Goal: Task Accomplishment & Management: Use online tool/utility

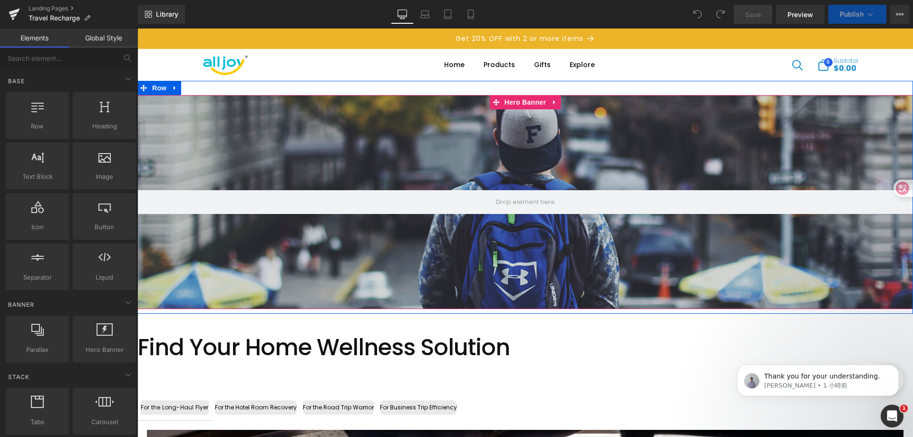
click at [545, 250] on div at bounding box center [525, 202] width 776 height 214
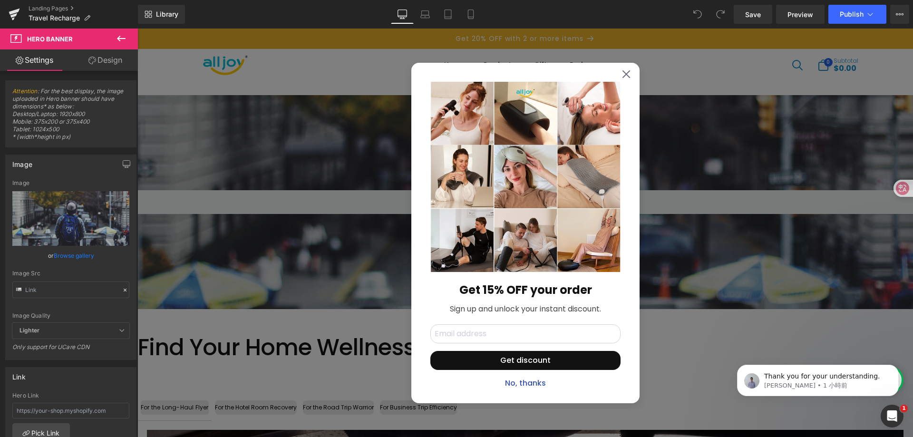
click at [623, 73] on icon at bounding box center [627, 74] width 8 height 8
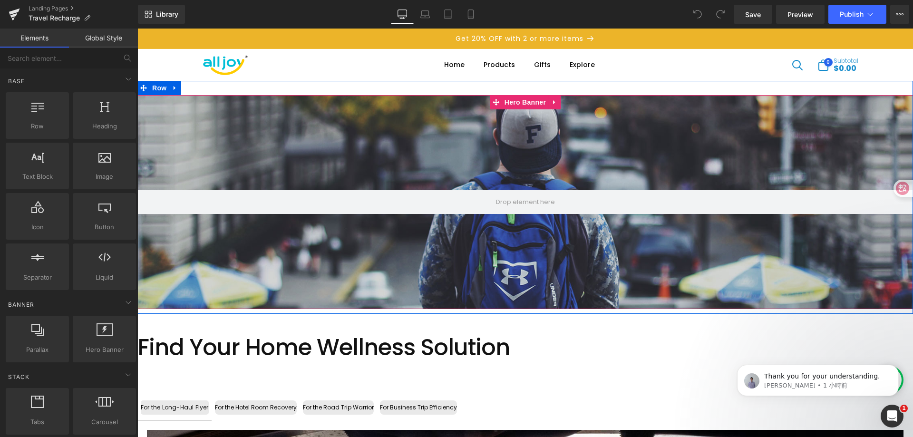
click at [324, 144] on div at bounding box center [525, 202] width 776 height 214
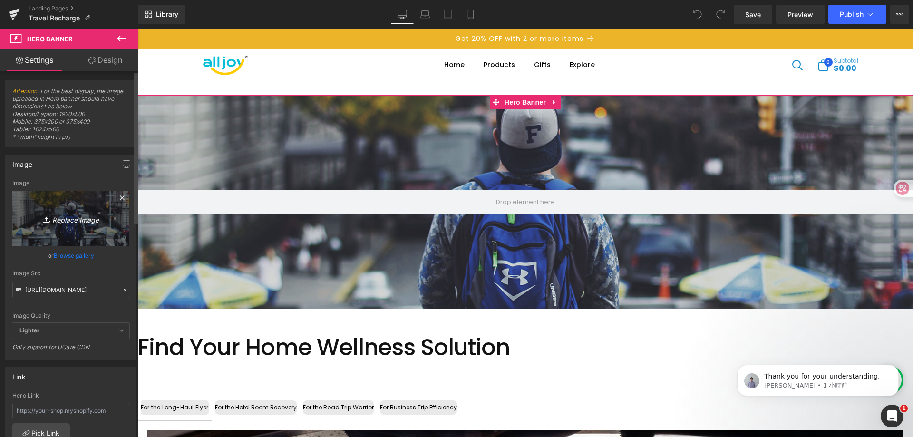
click at [63, 216] on icon "Replace Image" at bounding box center [71, 219] width 76 height 12
type input "C:\fakepath\ade862303543adde3d3726a909f8a81e.png"
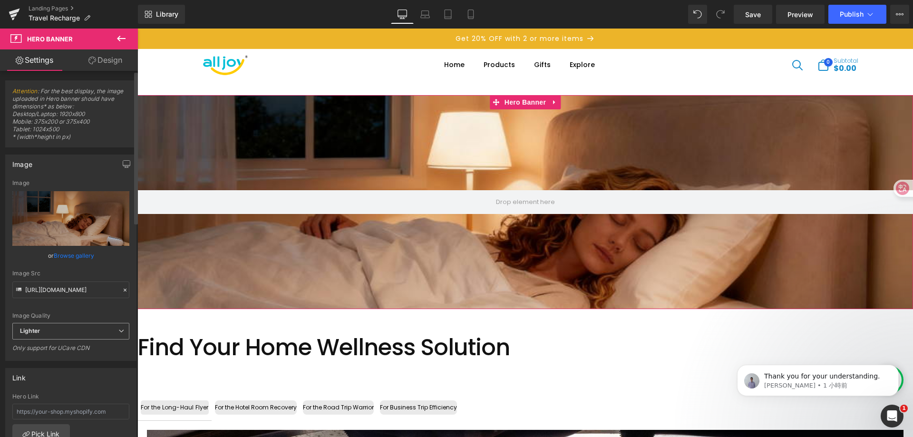
scroll to position [95, 0]
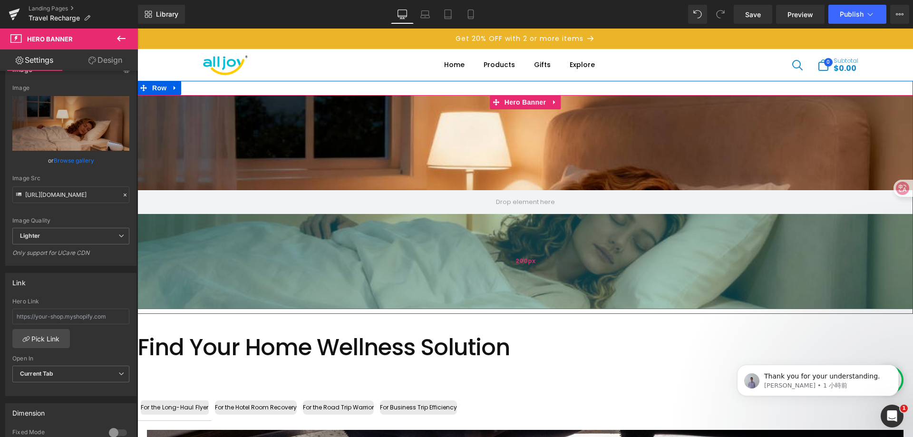
click at [438, 283] on div "200px" at bounding box center [525, 261] width 776 height 95
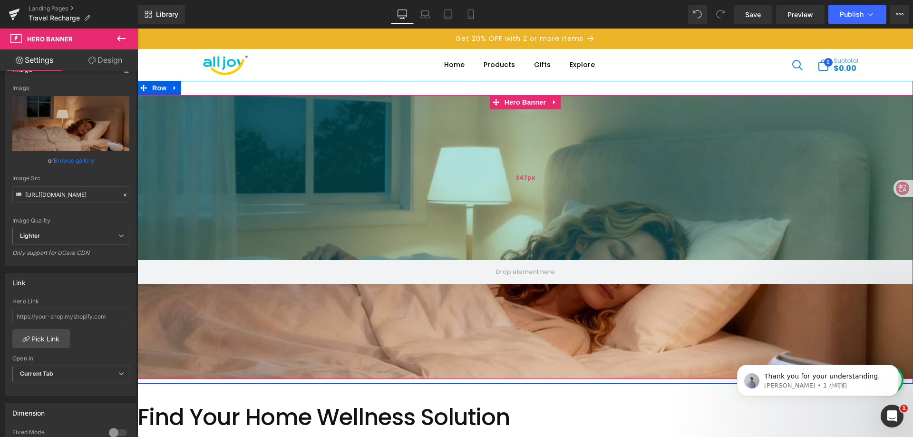
drag, startPoint x: 476, startPoint y: 95, endPoint x: 475, endPoint y: 165, distance: 69.9
click at [475, 165] on div "347px" at bounding box center [525, 177] width 776 height 165
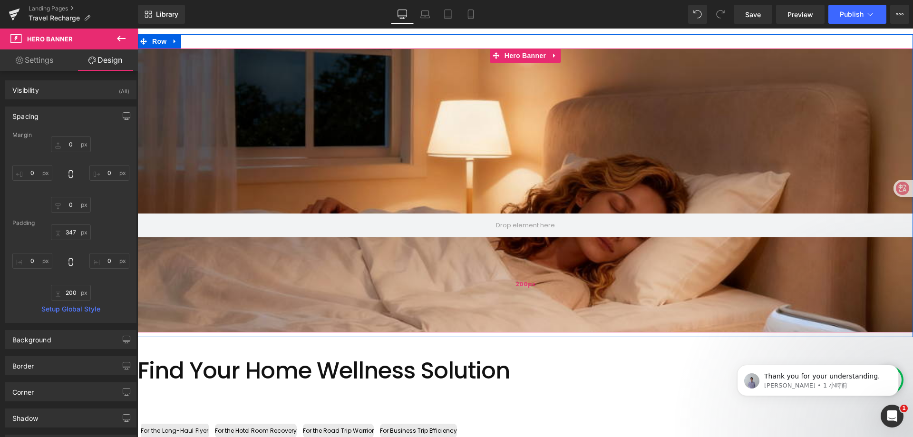
scroll to position [0, 0]
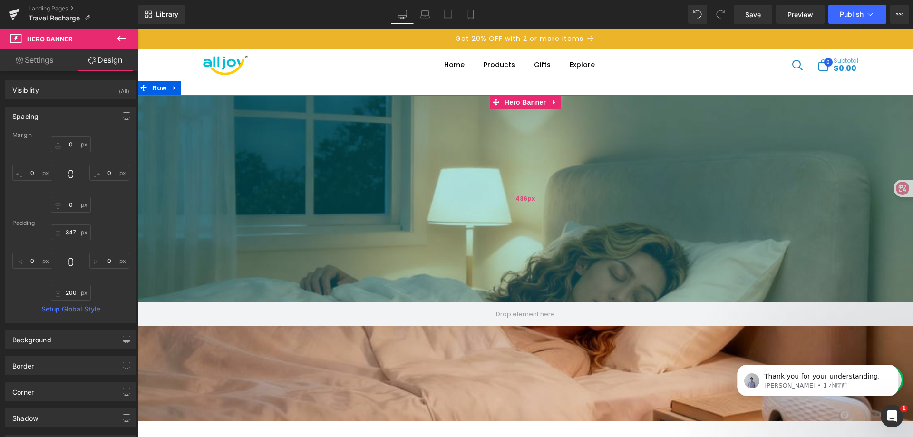
drag, startPoint x: 477, startPoint y: 95, endPoint x: 470, endPoint y: 137, distance: 42.9
click at [470, 137] on div "436px" at bounding box center [525, 198] width 776 height 207
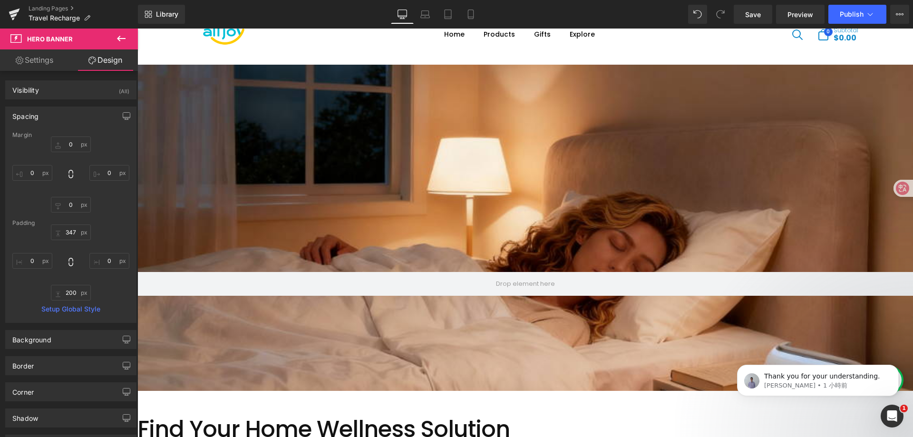
scroll to position [48, 0]
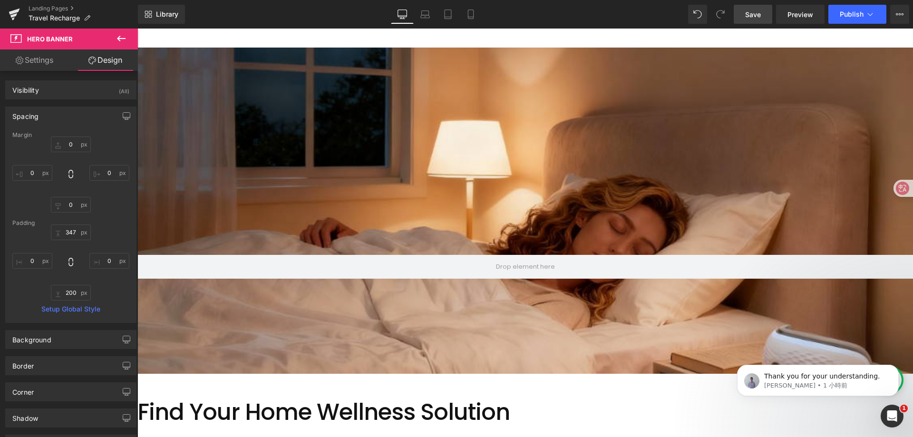
click at [753, 20] on link "Save" at bounding box center [753, 14] width 39 height 19
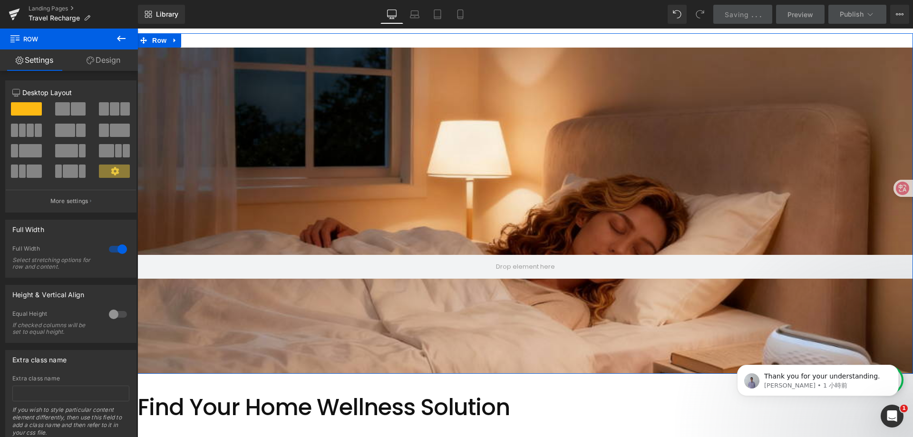
drag, startPoint x: 448, startPoint y: 375, endPoint x: 448, endPoint y: 370, distance: 4.9
click at [448, 370] on div "Hero Banner 436px 200px Row" at bounding box center [525, 203] width 776 height 341
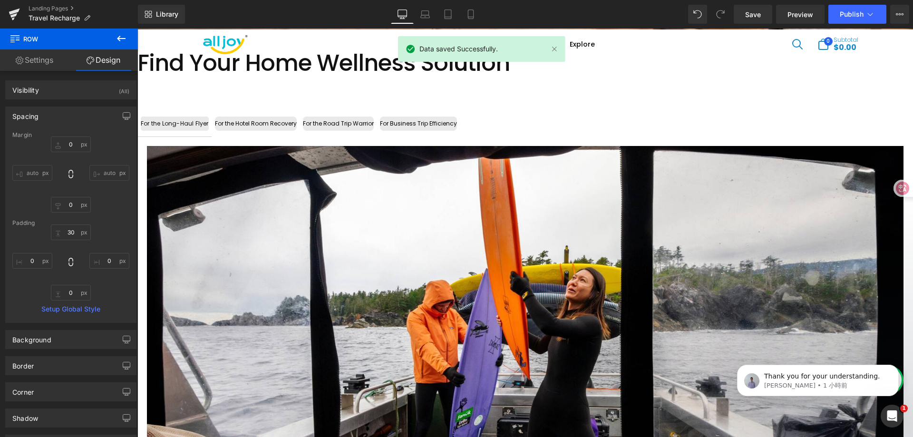
scroll to position [380, 0]
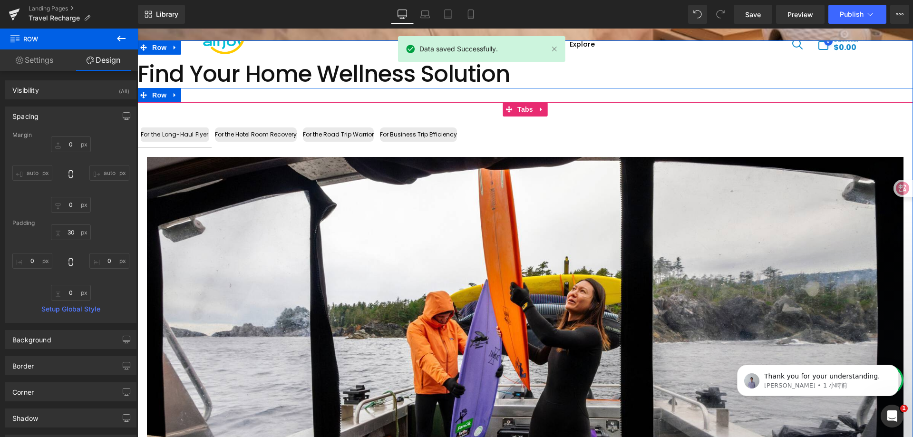
click at [189, 134] on div "For the Long-Haul Flyer" at bounding box center [175, 134] width 68 height 14
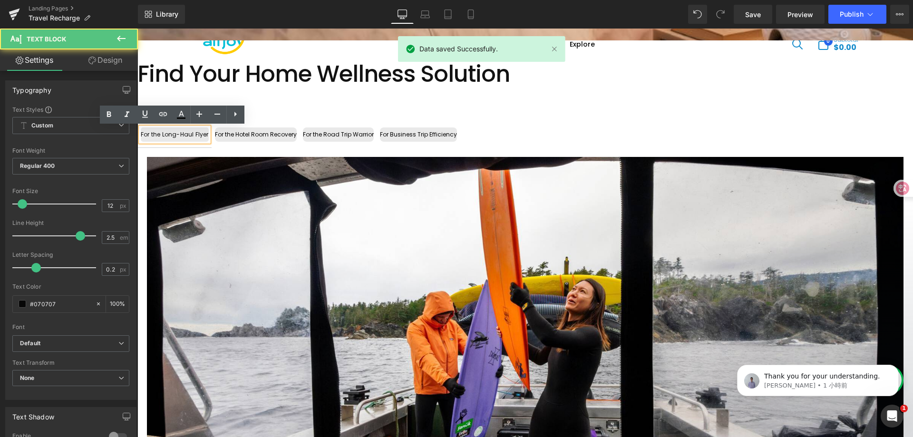
click at [265, 134] on div "For the Hotel Room Recovery" at bounding box center [256, 134] width 82 height 14
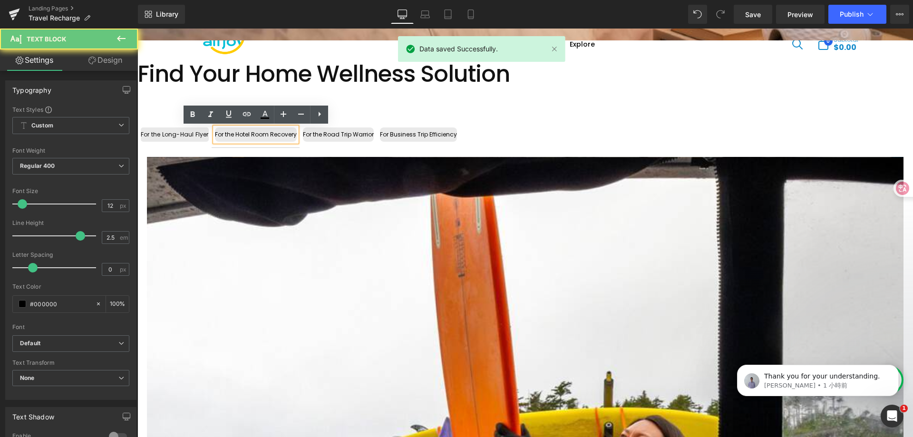
click at [344, 134] on div "For the Road Trip Warrior" at bounding box center [338, 134] width 71 height 14
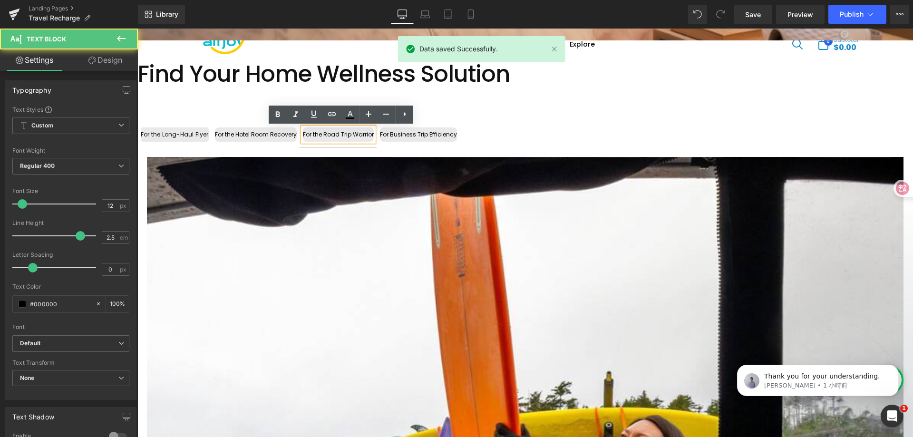
click at [429, 134] on div "For Business Trip Efficiency" at bounding box center [418, 134] width 77 height 14
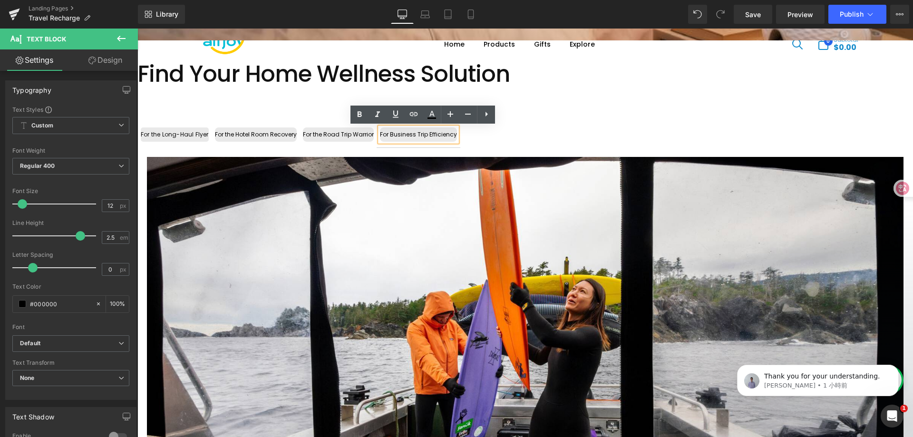
click at [671, 121] on div "For the Long-Haul Flyer Text Block For the Hotel Room Recovery Text Block For t…" at bounding box center [525, 348] width 776 height 492
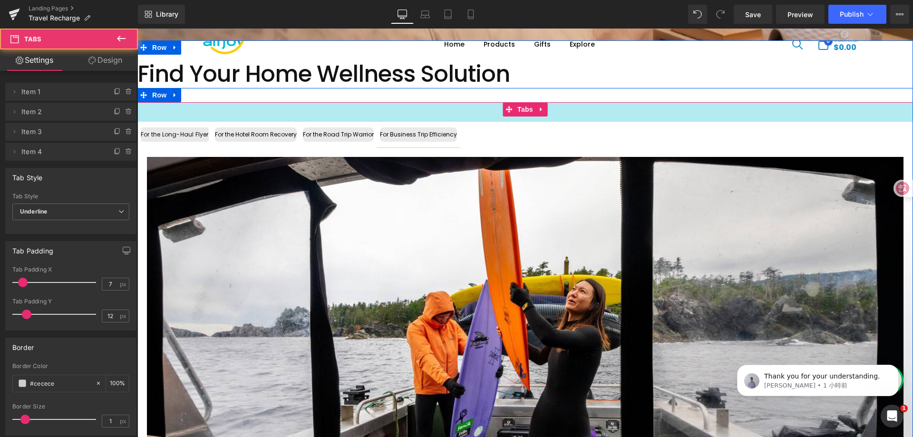
click at [717, 89] on div at bounding box center [525, 95] width 776 height 14
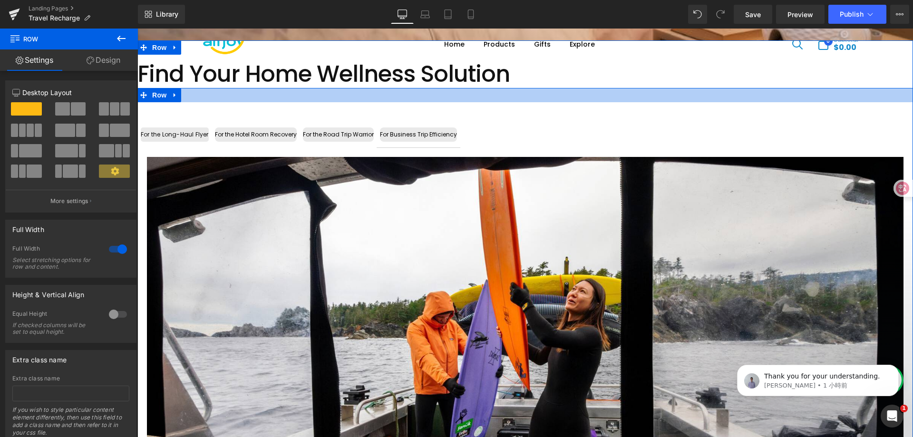
click at [698, 75] on h1 "Find Your Home Wellness Solution" at bounding box center [525, 74] width 776 height 28
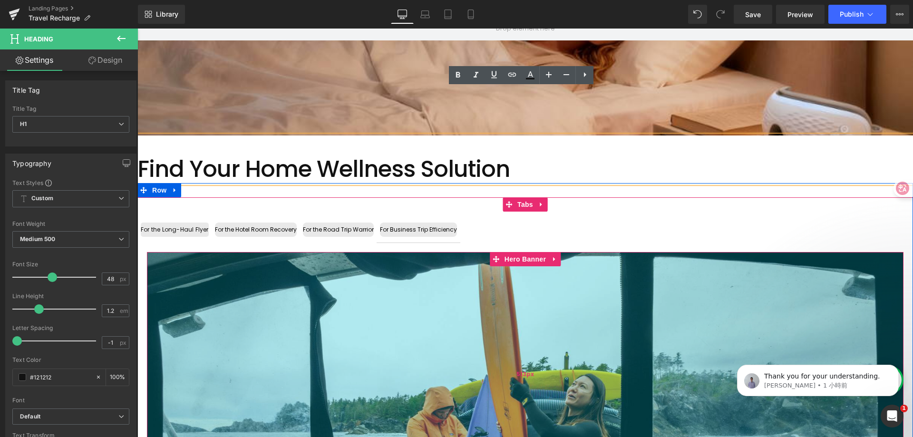
scroll to position [333, 0]
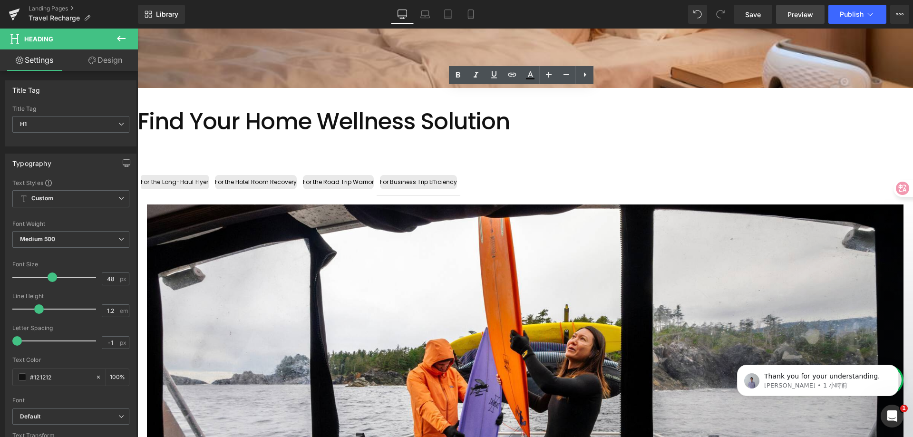
click at [804, 18] on span "Preview" at bounding box center [801, 15] width 26 height 10
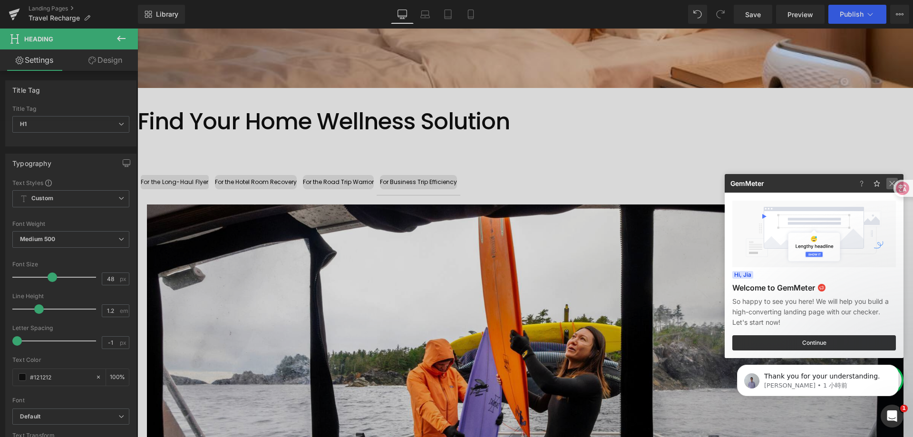
click at [891, 179] on img at bounding box center [891, 183] width 11 height 11
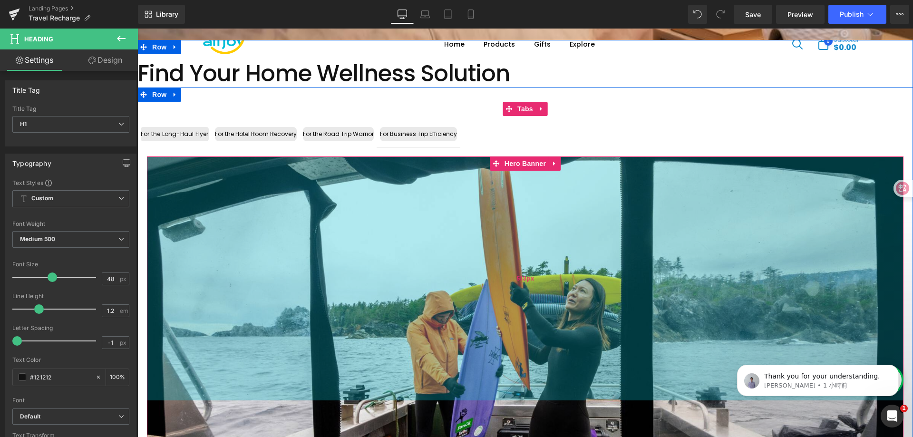
scroll to position [380, 0]
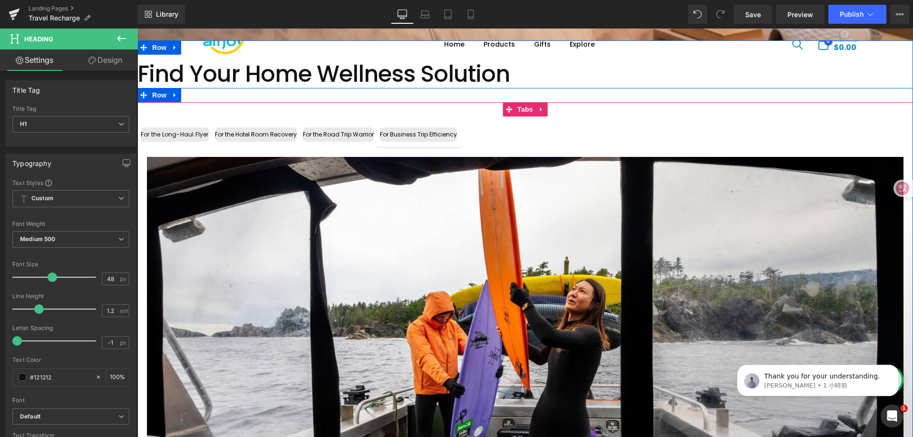
click at [192, 142] on span "For the Long-Haul Flyer Text Block" at bounding box center [174, 135] width 75 height 26
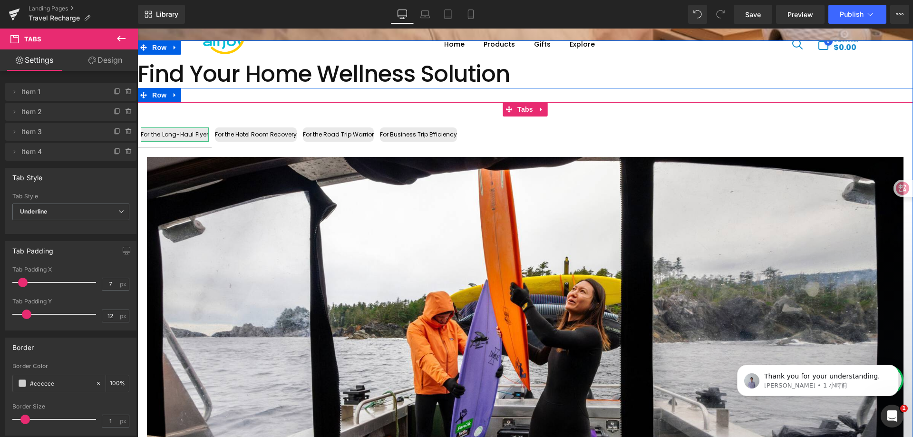
click at [172, 136] on div "For the Long-Haul Flyer" at bounding box center [175, 134] width 68 height 14
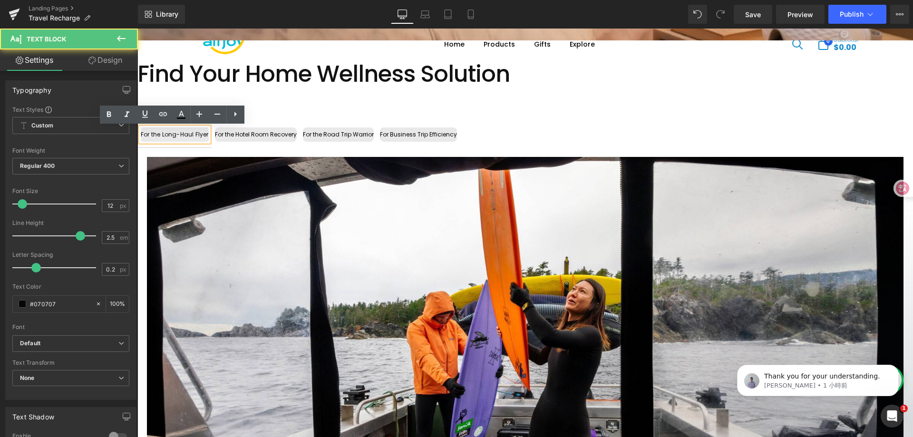
drag, startPoint x: 204, startPoint y: 135, endPoint x: 193, endPoint y: 135, distance: 10.5
click at [193, 135] on div "For the Long-Haul Flyer" at bounding box center [175, 134] width 68 height 14
click at [260, 135] on div "For the Hotel Room Recovery" at bounding box center [256, 134] width 82 height 14
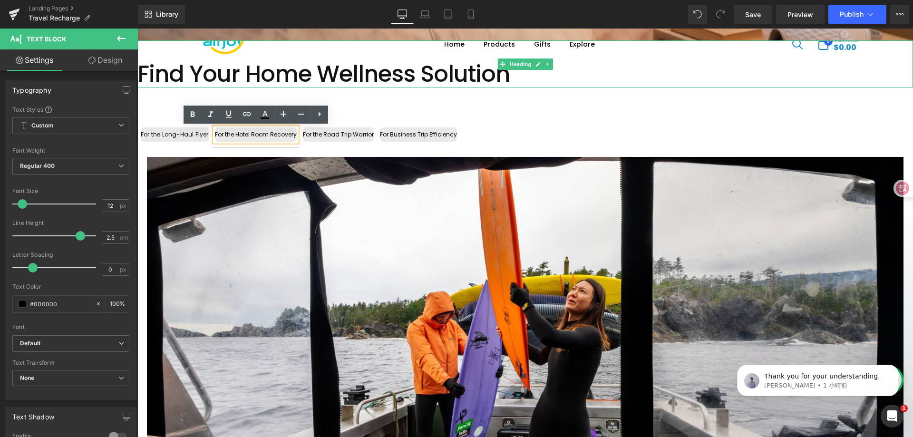
click at [381, 78] on h1 "Find Your Home Wellness Solution" at bounding box center [525, 74] width 776 height 28
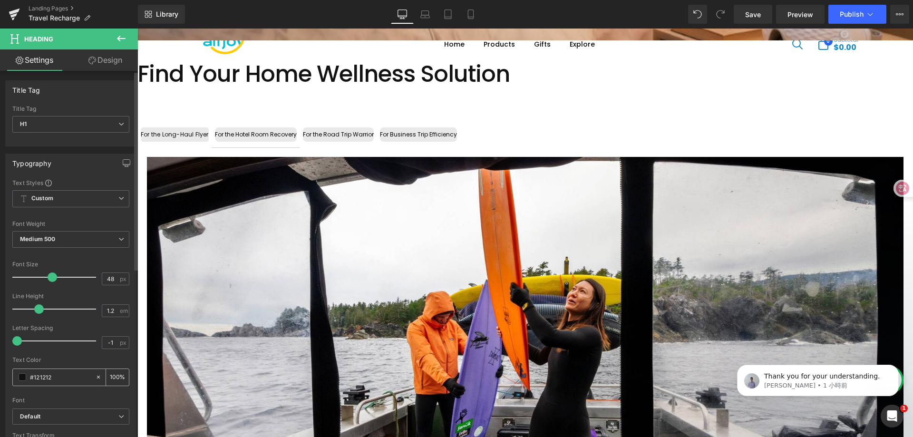
click at [21, 375] on span at bounding box center [23, 377] width 8 height 8
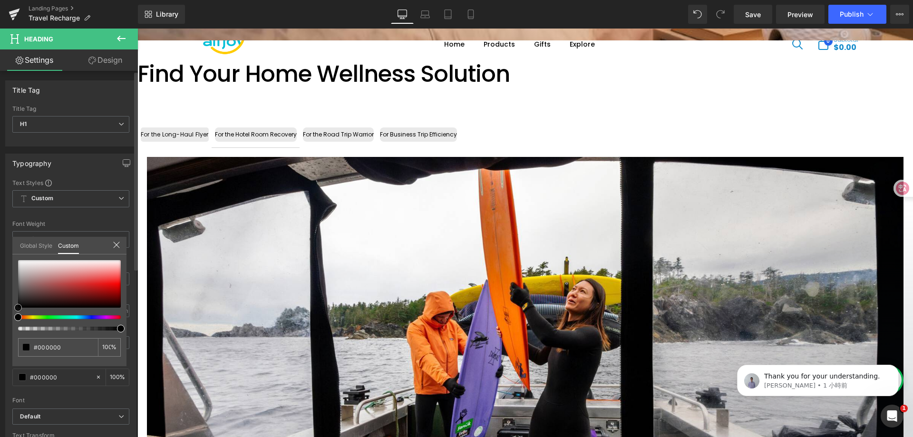
drag, startPoint x: 16, startPoint y: 303, endPoint x: 13, endPoint y: 314, distance: 11.2
click at [13, 314] on div "#121212 100 %" at bounding box center [69, 313] width 114 height 106
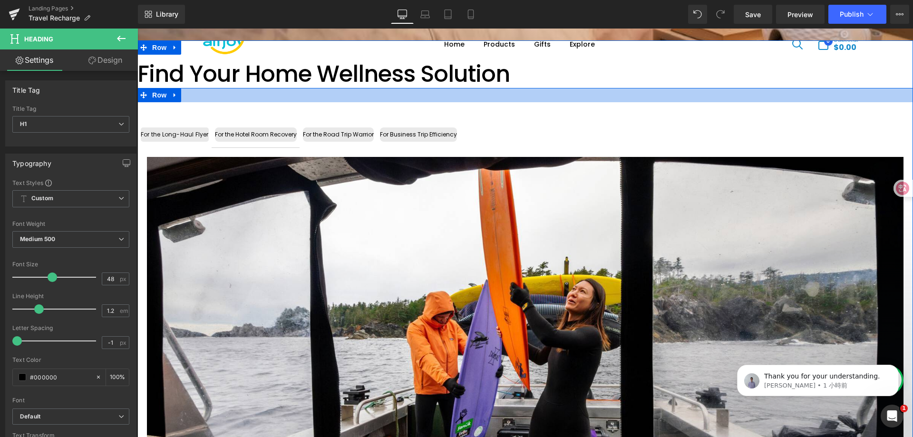
click at [203, 77] on h1 "Find Your Home Wellness Solution" at bounding box center [525, 74] width 776 height 28
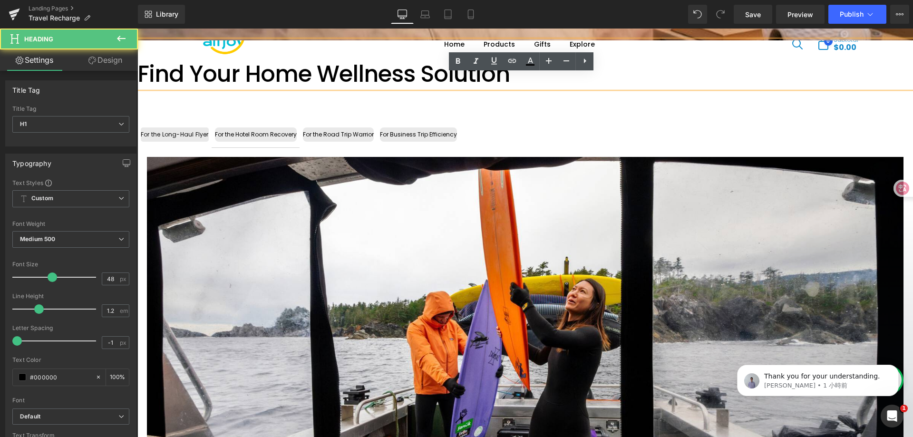
click at [235, 76] on h1 "Find Your Home Wellness Solution" at bounding box center [525, 74] width 776 height 28
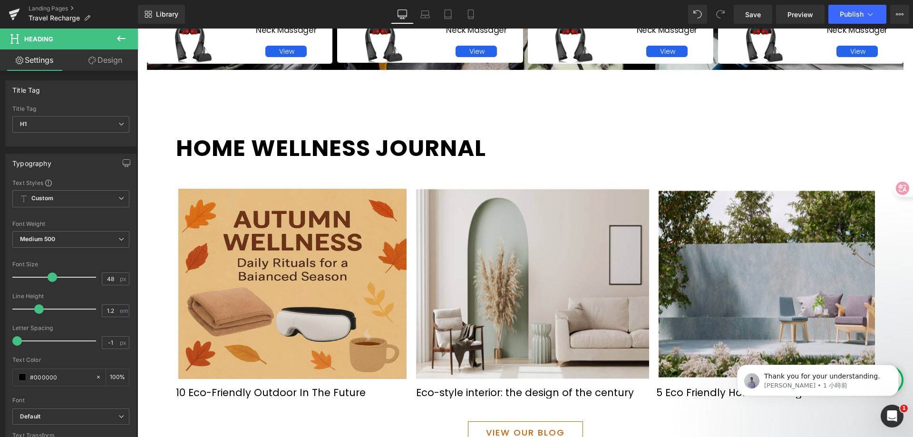
scroll to position [999, 0]
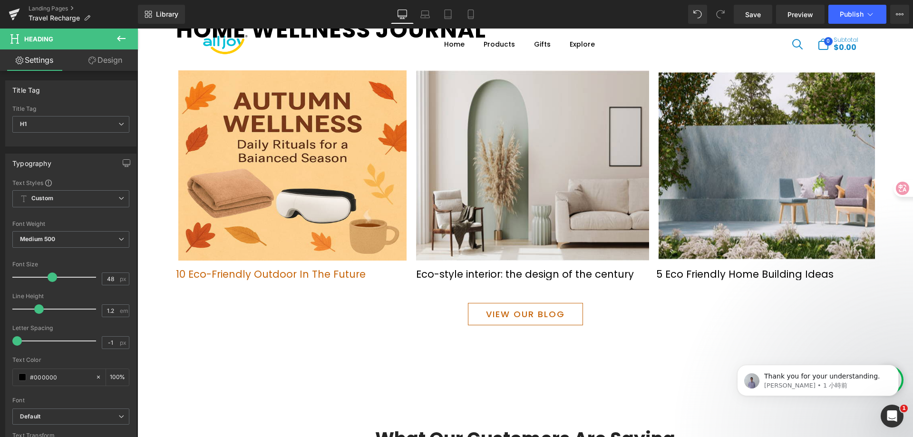
click at [280, 276] on span "Text Block" at bounding box center [287, 273] width 31 height 11
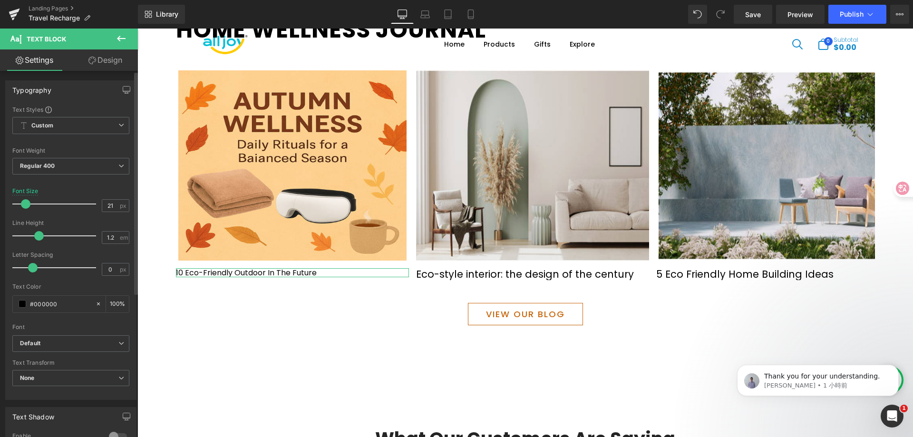
click at [26, 206] on span at bounding box center [26, 204] width 10 height 10
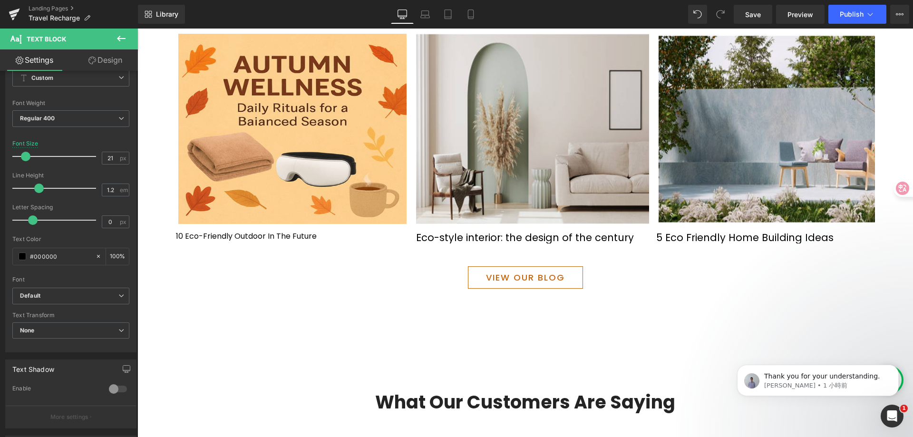
scroll to position [1046, 0]
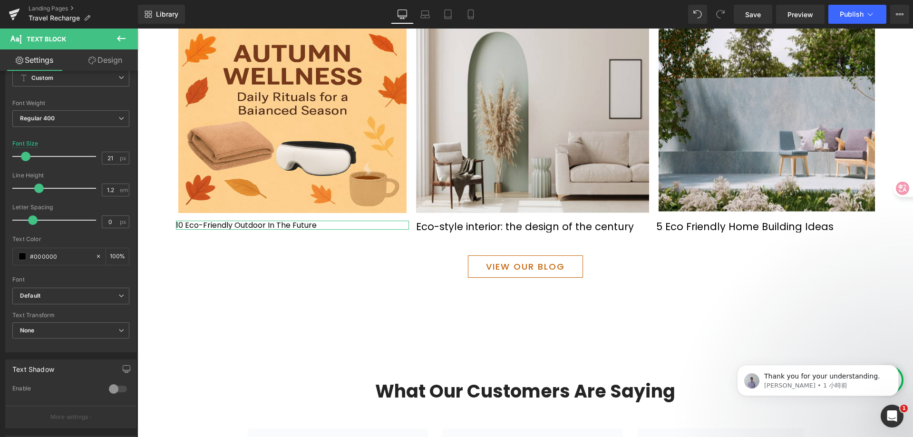
click at [62, 58] on link "Settings" at bounding box center [34, 59] width 69 height 21
click at [116, 39] on icon at bounding box center [121, 38] width 11 height 11
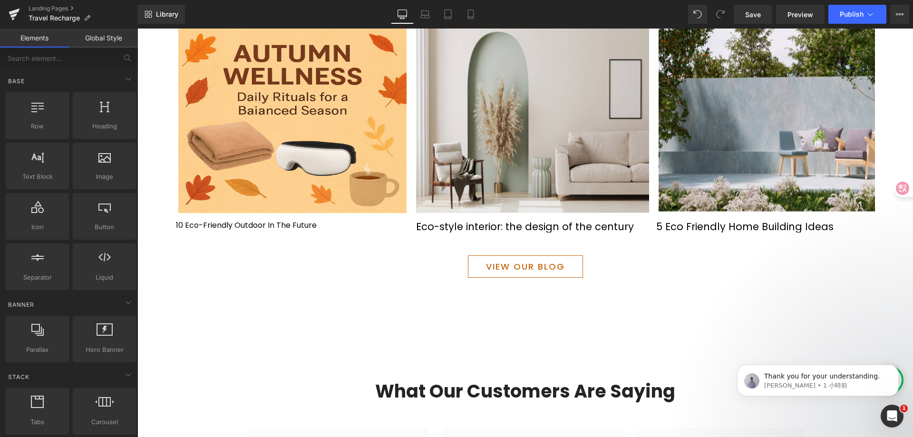
scroll to position [48, 0]
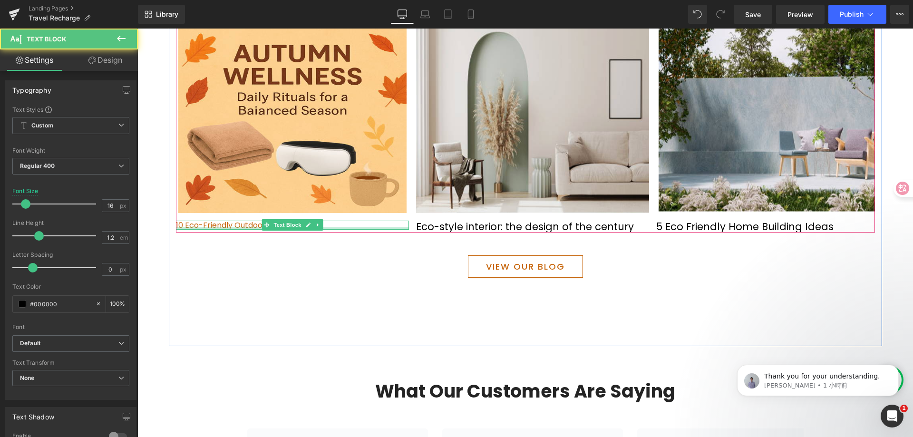
click at [240, 226] on p "10 Eco-Friendly Outdoor In The Future" at bounding box center [292, 225] width 233 height 9
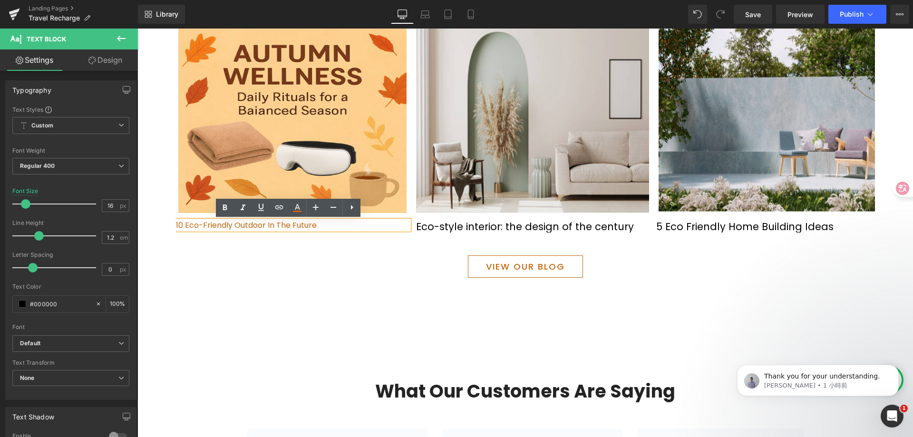
click at [323, 229] on p "10 Eco-Friendly Outdoor In The Future" at bounding box center [292, 225] width 233 height 9
click at [257, 297] on div "Home Wellness Journal Text Block Image 10 Eco-Friendly Outdoor In The Future Te…" at bounding box center [525, 142] width 713 height 409
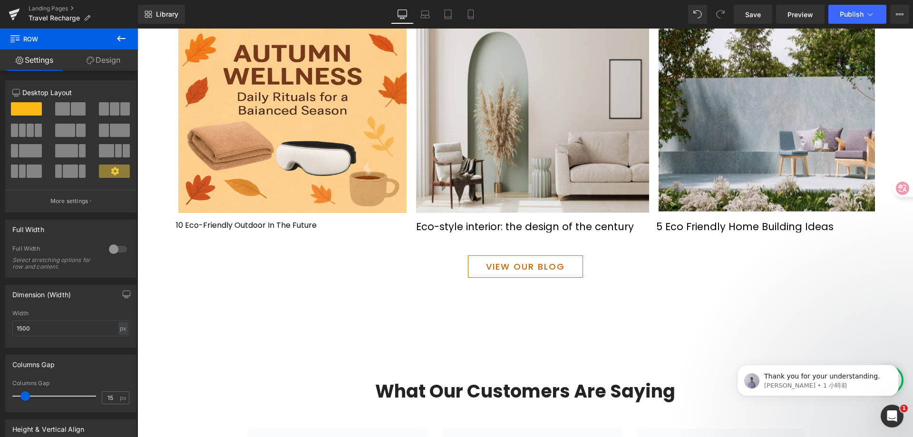
click at [118, 38] on icon at bounding box center [121, 39] width 9 height 6
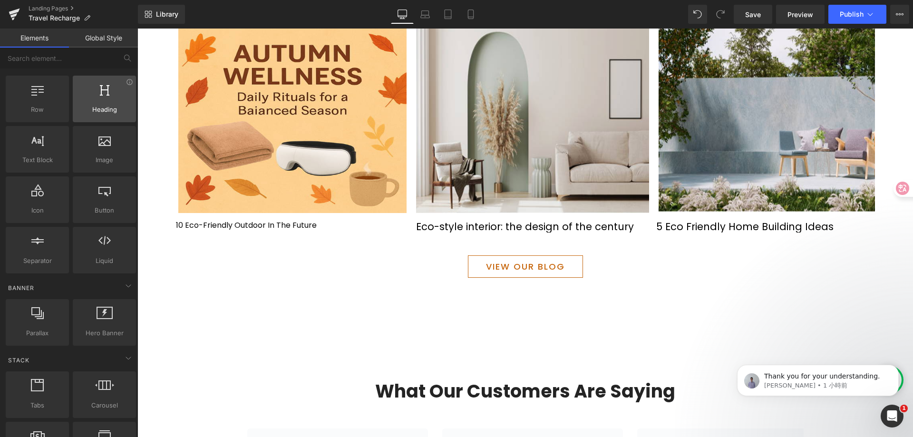
scroll to position [0, 0]
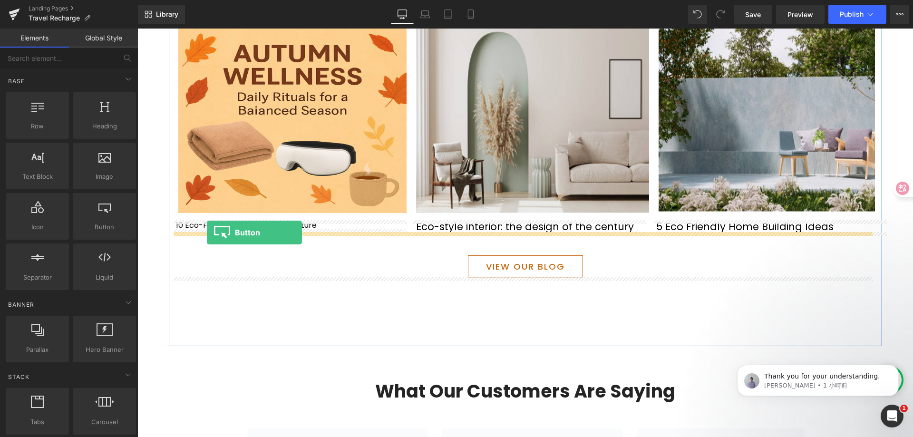
drag, startPoint x: 234, startPoint y: 238, endPoint x: 207, endPoint y: 233, distance: 27.1
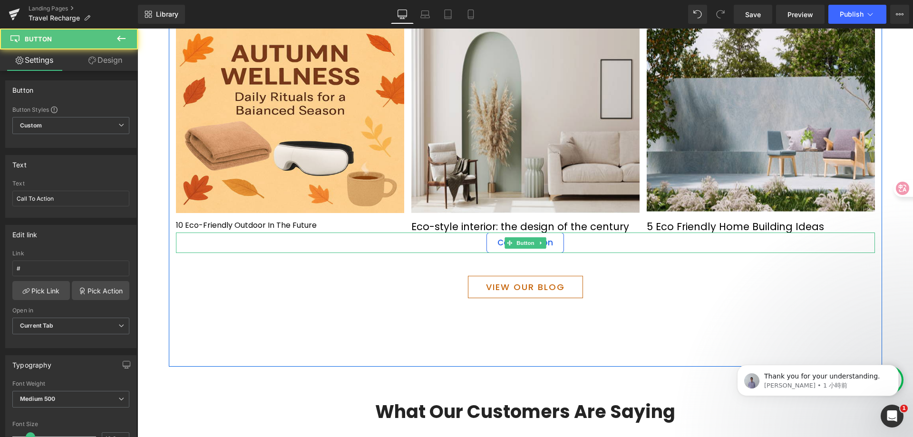
click at [548, 242] on span "Call To Action" at bounding box center [525, 243] width 56 height 10
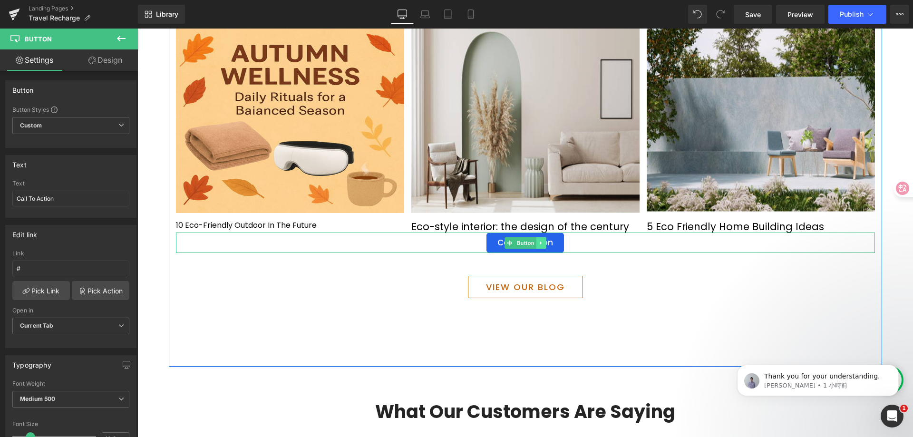
click at [540, 244] on icon at bounding box center [540, 242] width 1 height 3
click at [543, 243] on icon at bounding box center [545, 242] width 5 height 5
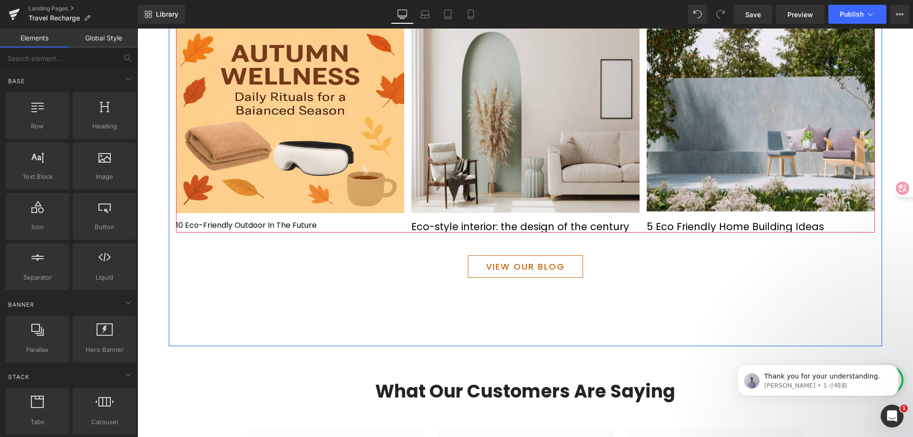
click at [403, 180] on div "Image 10 Eco-Friendly Outdoor In The Future Text Block Image Eco-style interior…" at bounding box center [529, 128] width 706 height 210
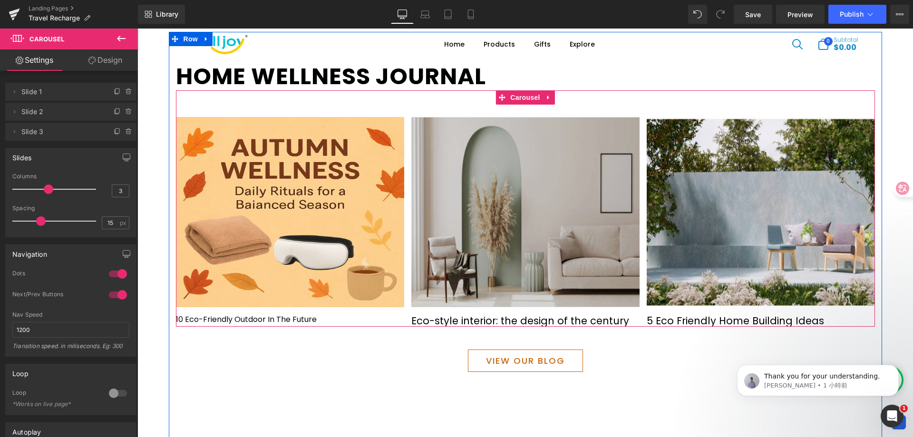
scroll to position [951, 0]
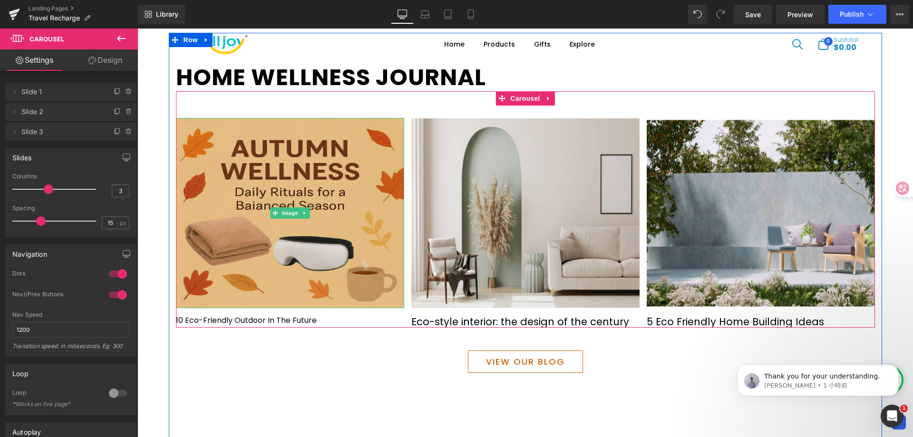
click at [362, 196] on img at bounding box center [290, 213] width 228 height 190
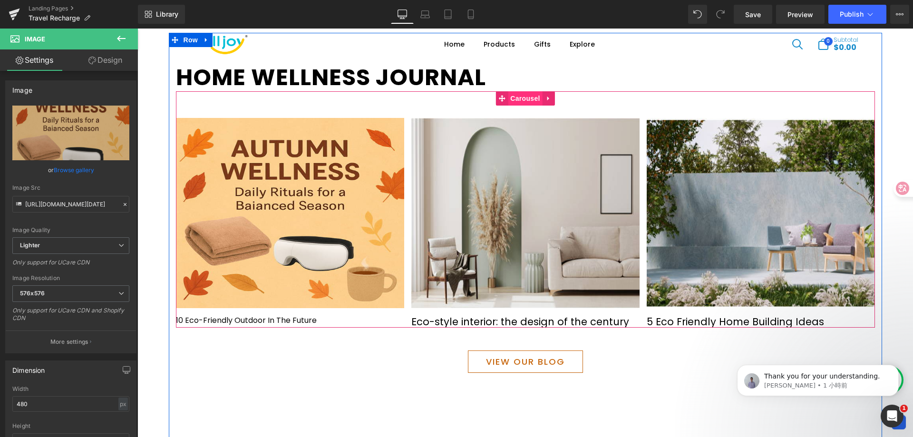
click at [512, 97] on span "Carousel" at bounding box center [525, 98] width 34 height 14
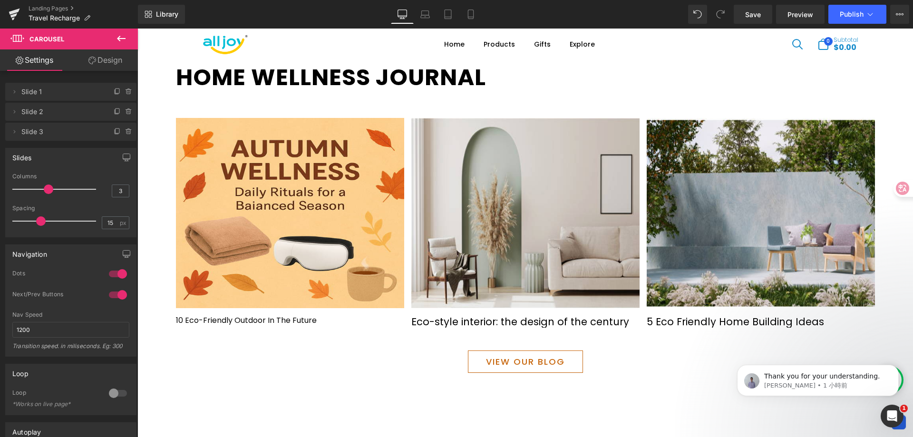
click at [120, 39] on icon at bounding box center [121, 38] width 11 height 11
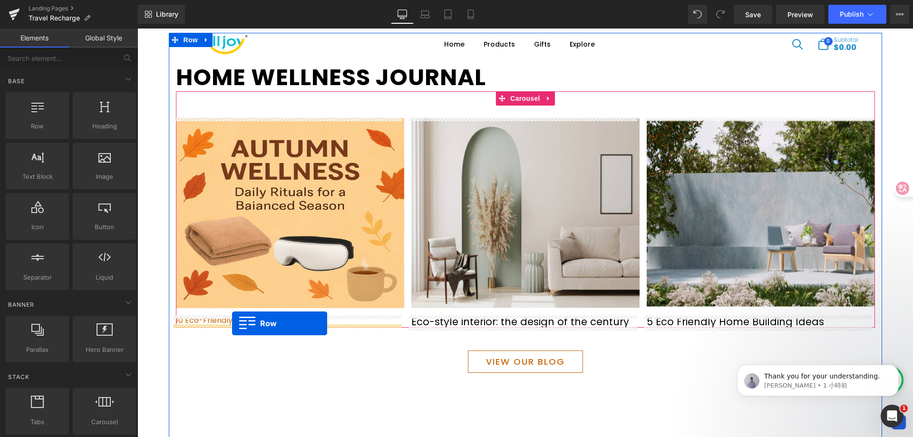
drag, startPoint x: 184, startPoint y: 138, endPoint x: 232, endPoint y: 323, distance: 191.7
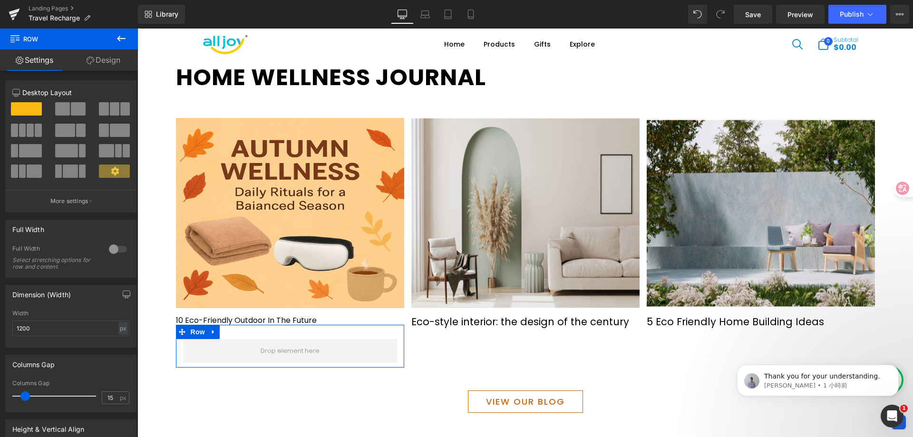
click at [98, 60] on link "Design" at bounding box center [103, 59] width 69 height 21
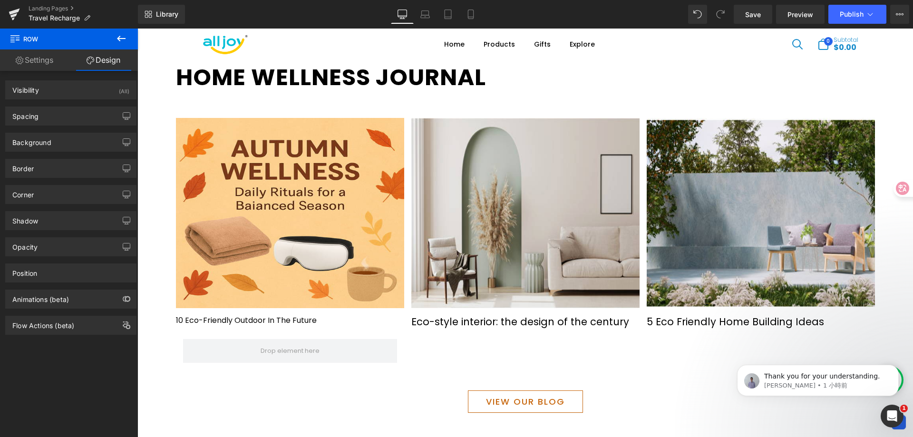
click at [123, 40] on icon at bounding box center [121, 38] width 11 height 11
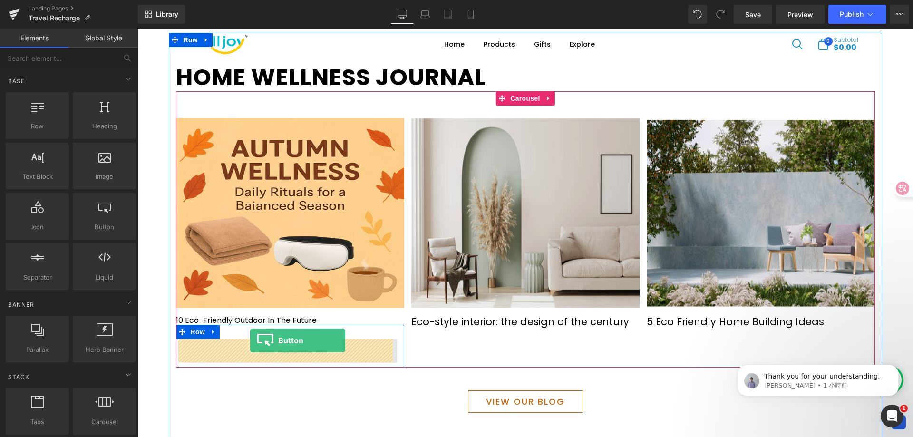
drag, startPoint x: 246, startPoint y: 256, endPoint x: 250, endPoint y: 341, distance: 84.8
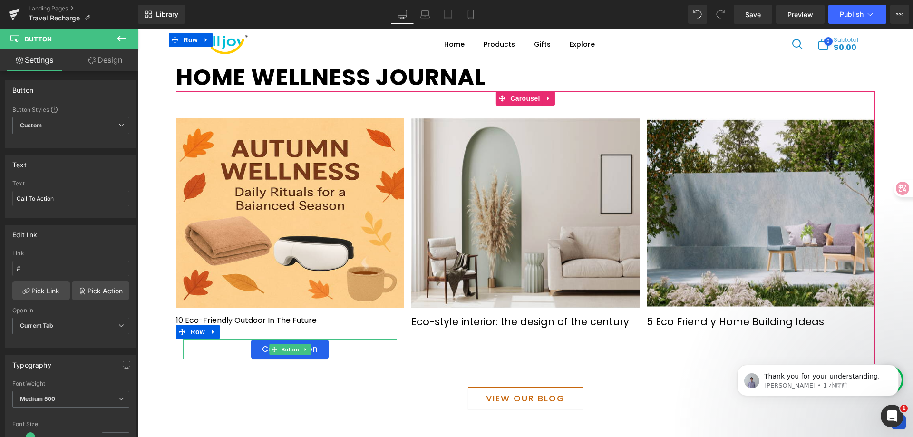
click at [330, 350] on div "Call To Action" at bounding box center [290, 349] width 214 height 21
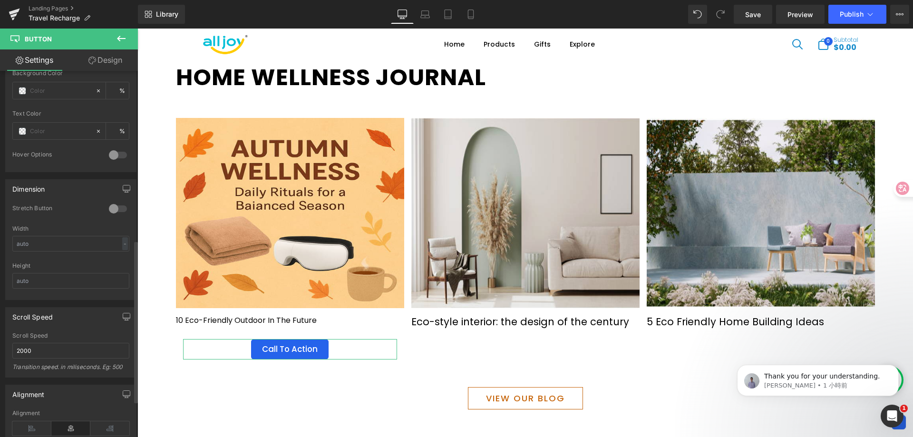
scroll to position [571, 0]
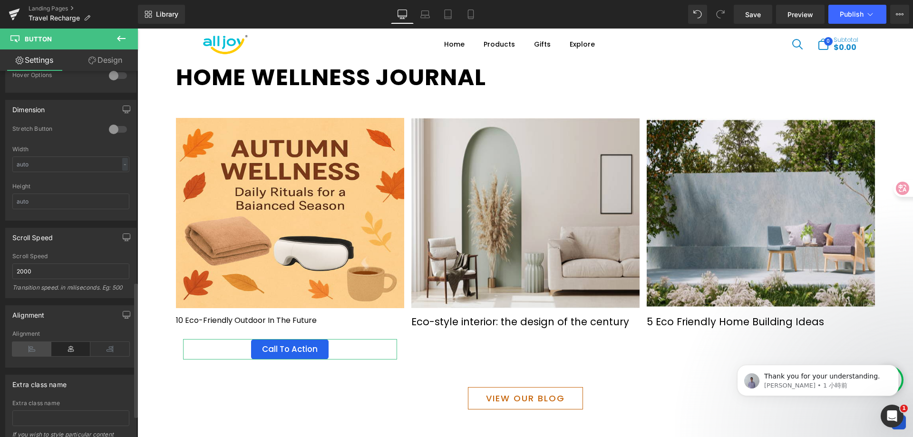
click at [36, 347] on icon at bounding box center [31, 349] width 39 height 14
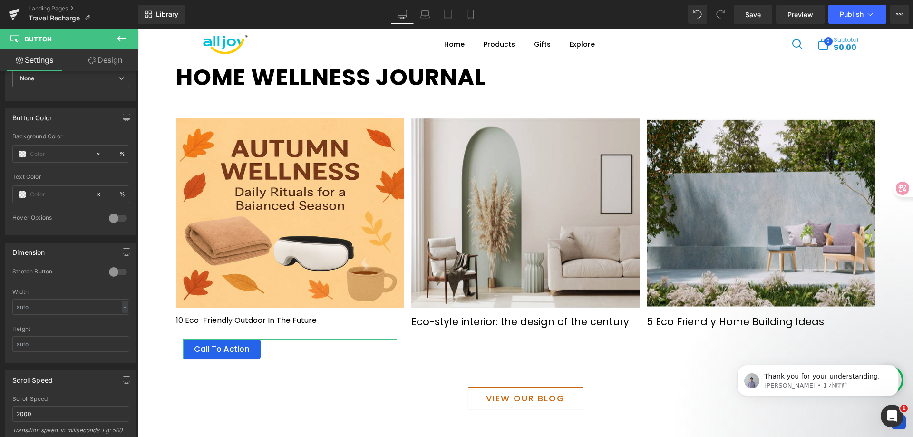
scroll to position [238, 0]
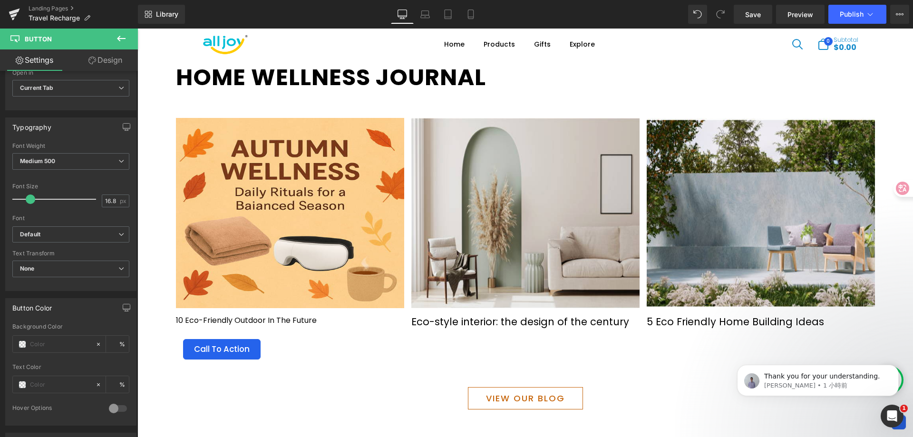
click at [118, 34] on icon at bounding box center [121, 38] width 11 height 11
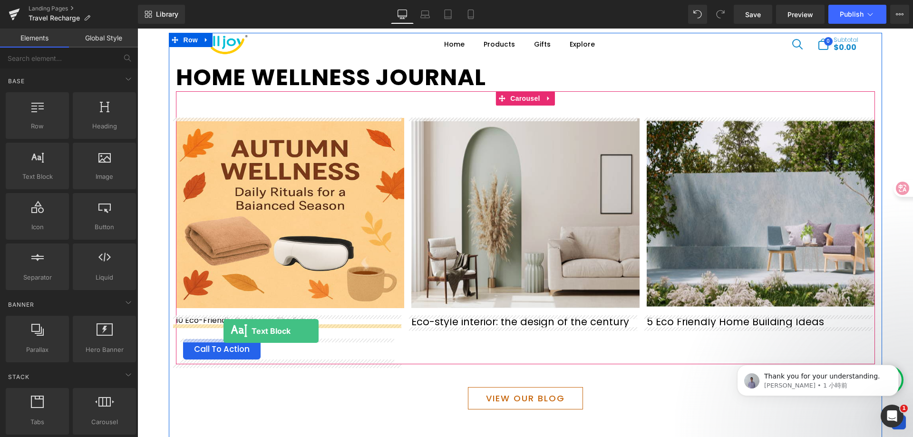
drag, startPoint x: 184, startPoint y: 194, endPoint x: 224, endPoint y: 331, distance: 142.5
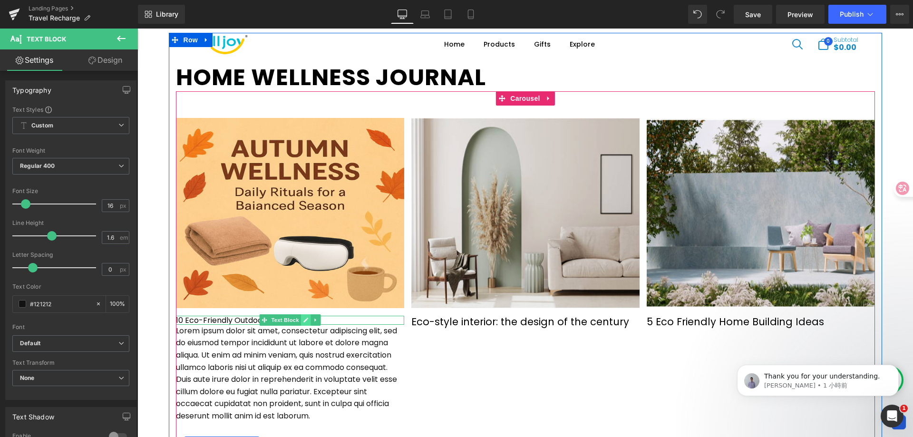
click at [306, 321] on link at bounding box center [306, 319] width 10 height 11
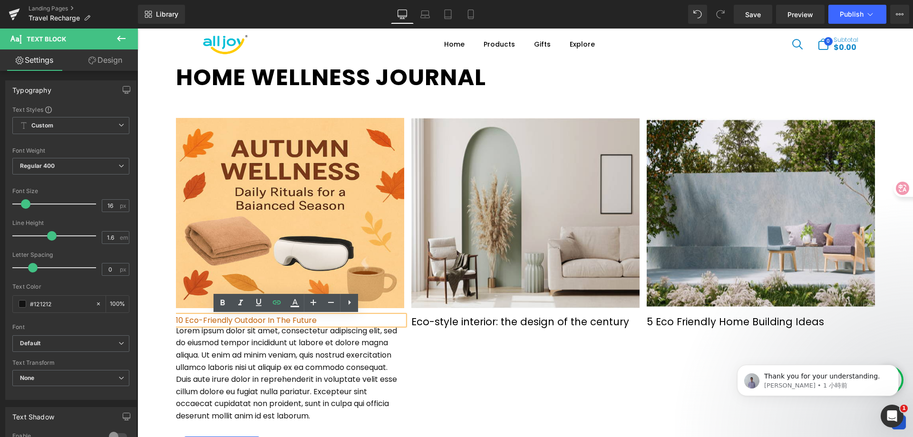
click at [308, 320] on p "10 Eco-Friendly Outdoor In The Future" at bounding box center [290, 320] width 228 height 9
click at [226, 301] on icon at bounding box center [222, 302] width 11 height 11
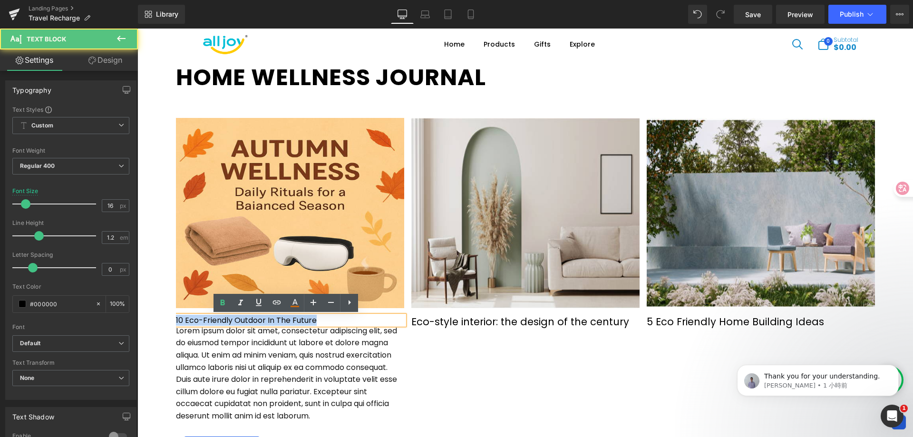
drag, startPoint x: 313, startPoint y: 322, endPoint x: 146, endPoint y: 319, distance: 167.9
click at [146, 319] on div "Hero Banner 436px 200px Row Find Your Home Wellness Solution Heading For the Lo…" at bounding box center [525, 243] width 776 height 2228
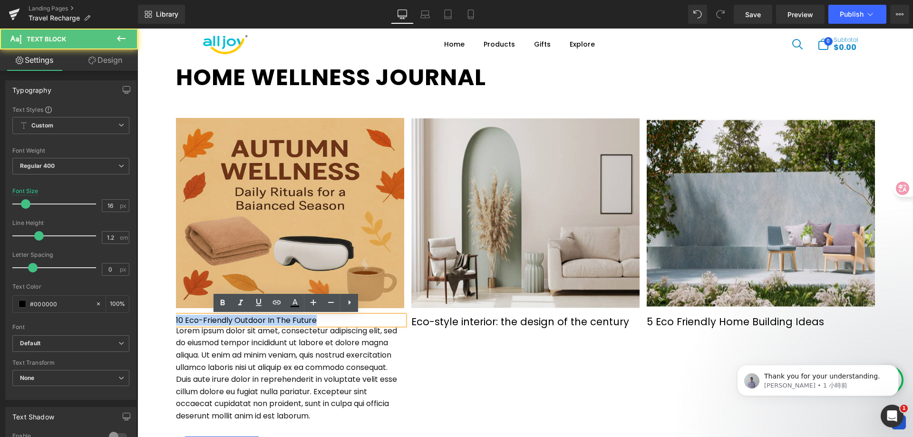
copy p "10 Eco-Friendly Outdoor In The Future"
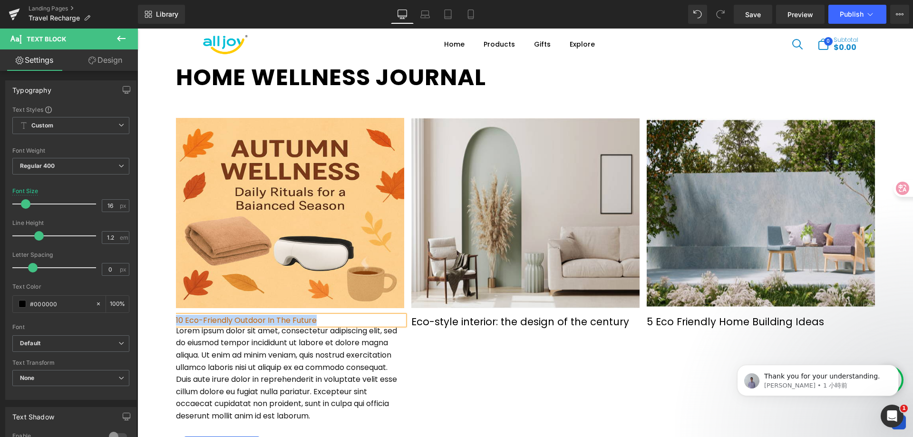
click at [344, 322] on p "10 Eco-Friendly Outdoor In The Future" at bounding box center [290, 320] width 228 height 9
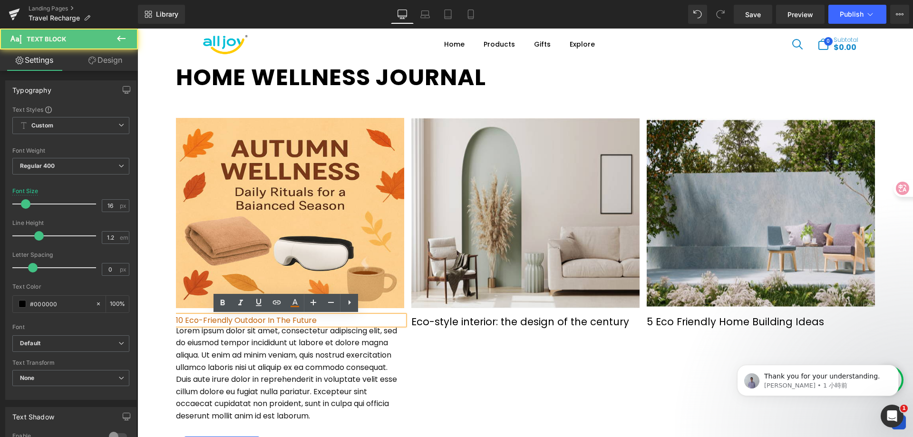
click at [323, 322] on p "10 Eco-Friendly Outdoor In The Future" at bounding box center [290, 320] width 228 height 9
click at [347, 351] on p "Lorem ipsum dolor sit amet, consectetur adipiscing elit, sed do eiusmod tempor …" at bounding box center [290, 373] width 228 height 97
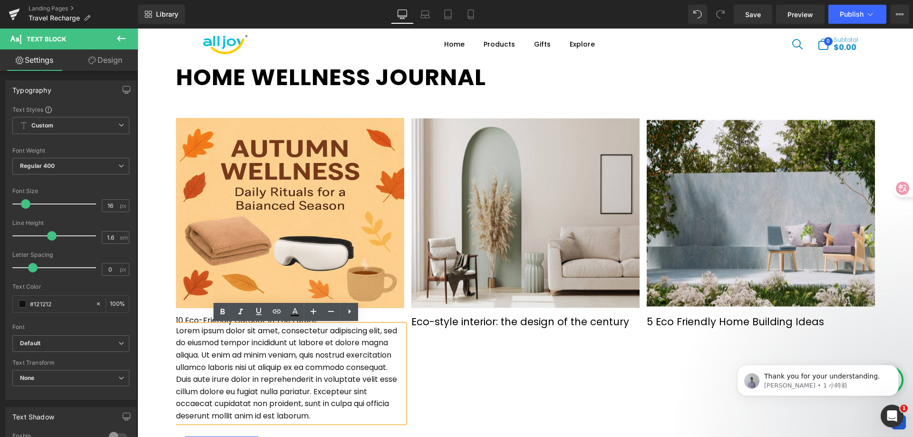
drag, startPoint x: 493, startPoint y: 349, endPoint x: 377, endPoint y: 317, distance: 120.8
click at [373, 317] on div "10 Eco-Friendly Outdoor In The Future Text Block" at bounding box center [290, 320] width 228 height 9
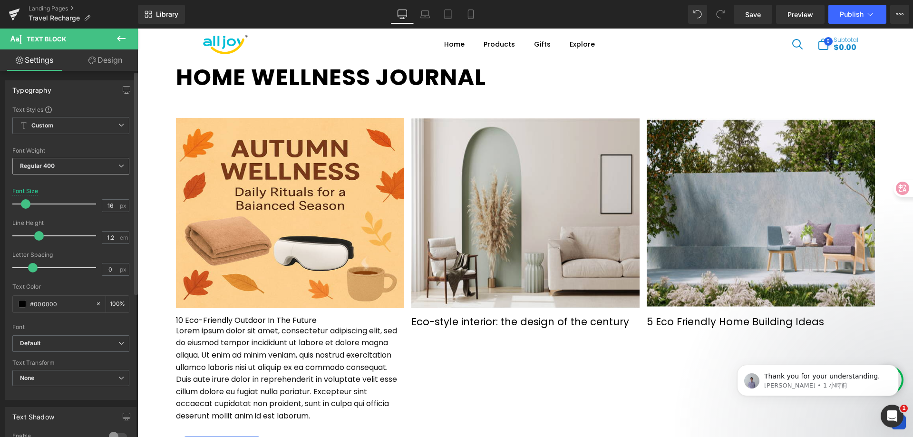
click at [70, 170] on span "Regular 400" at bounding box center [70, 166] width 117 height 17
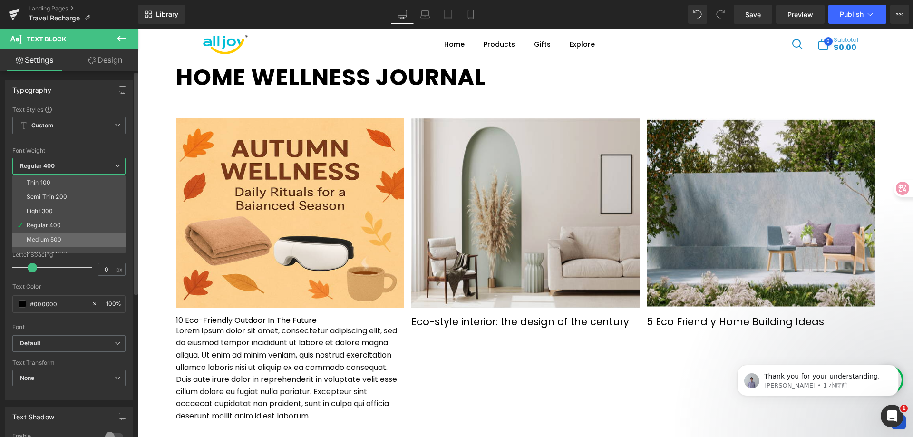
click at [66, 237] on li "Medium 500" at bounding box center [70, 240] width 117 height 14
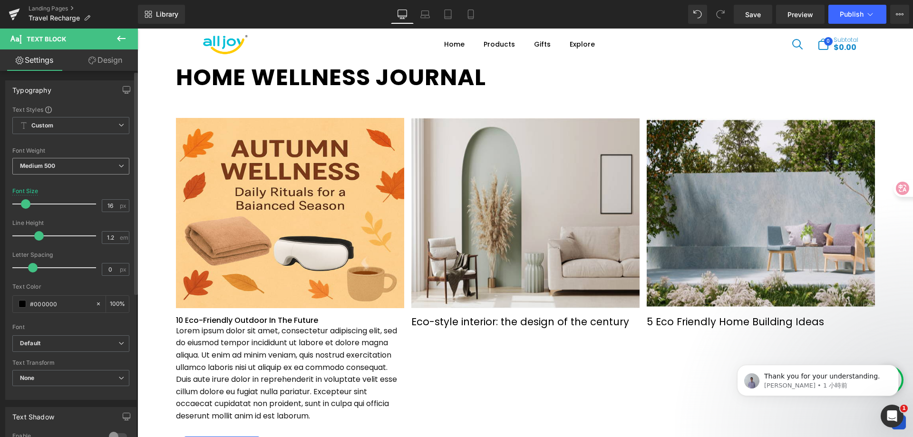
click at [86, 169] on span "Medium 500" at bounding box center [70, 166] width 117 height 17
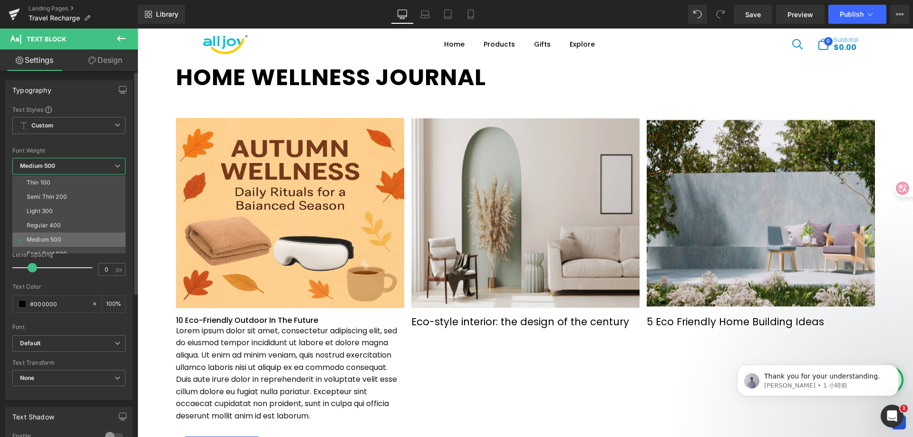
scroll to position [48, 0]
click at [78, 205] on li "Semi Bold 600" at bounding box center [70, 206] width 117 height 14
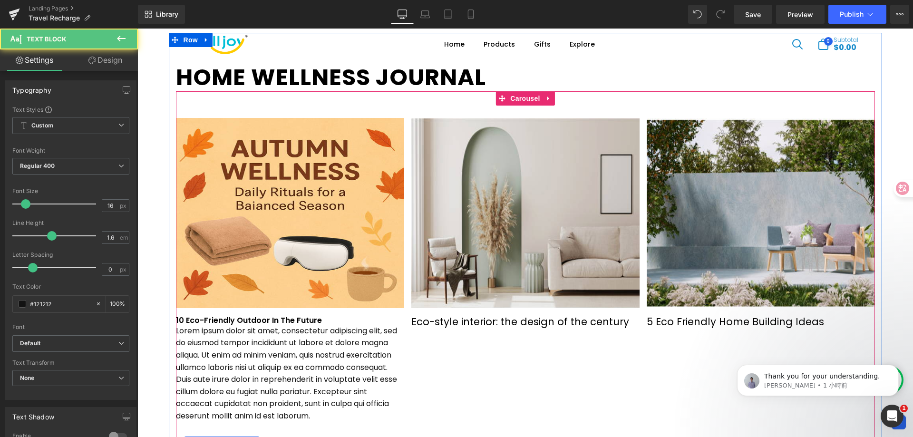
click at [342, 338] on p "Lorem ipsum dolor sit amet, consectetur adipiscing elit, sed do eiusmod tempor …" at bounding box center [290, 373] width 228 height 97
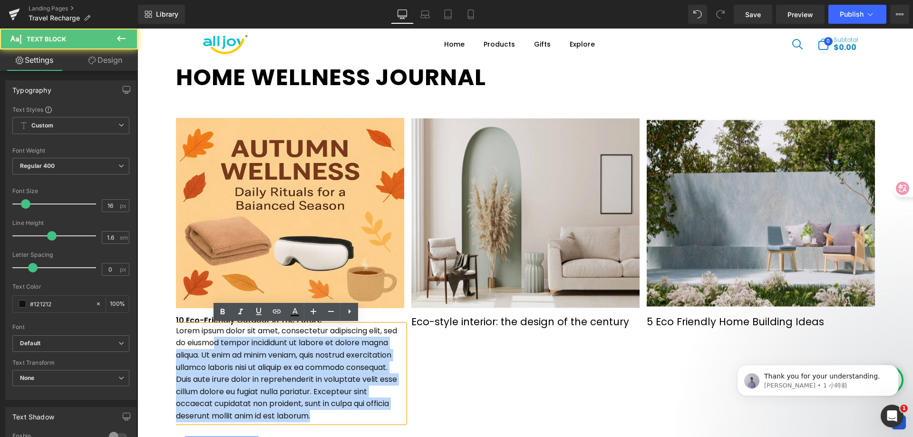
drag, startPoint x: 319, startPoint y: 410, endPoint x: 211, endPoint y: 346, distance: 126.0
click at [211, 346] on p "Lorem ipsum dolor sit amet, consectetur adipiscing elit, sed do eiusmod tempor …" at bounding box center [290, 373] width 228 height 97
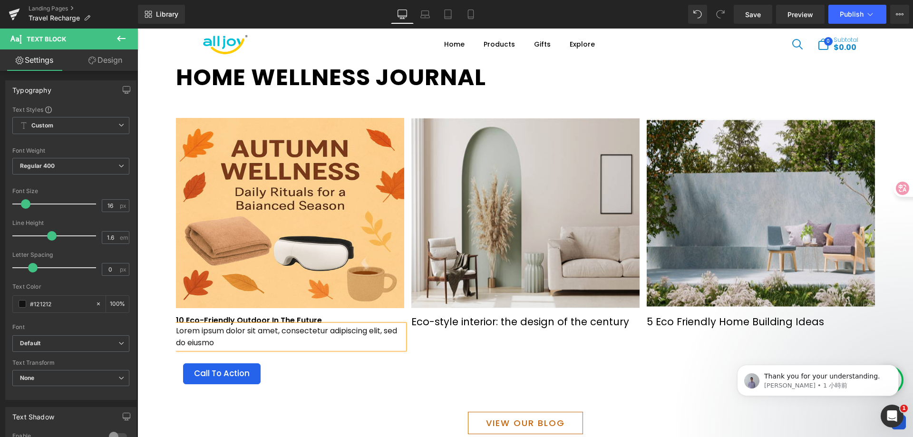
click at [519, 360] on div "Image 10 Eco-Friendly Outdoor In The Future Text Block Lorem ipsum dolor sit am…" at bounding box center [529, 253] width 706 height 271
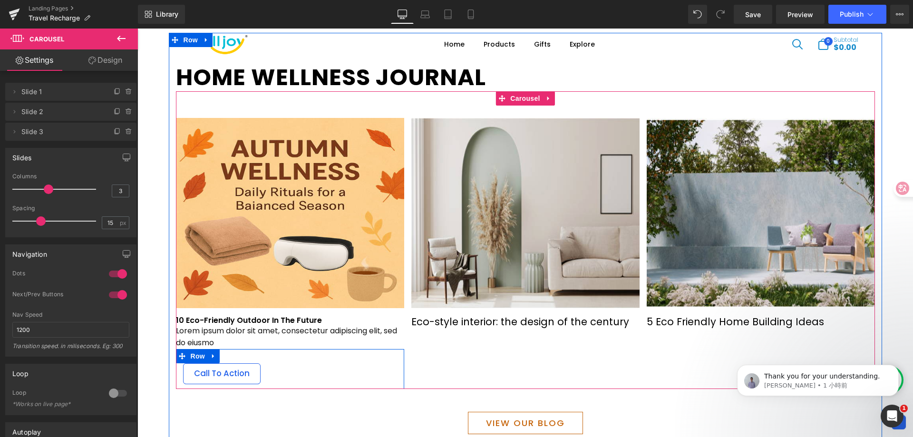
click at [232, 369] on span "Call To Action" at bounding box center [222, 374] width 56 height 10
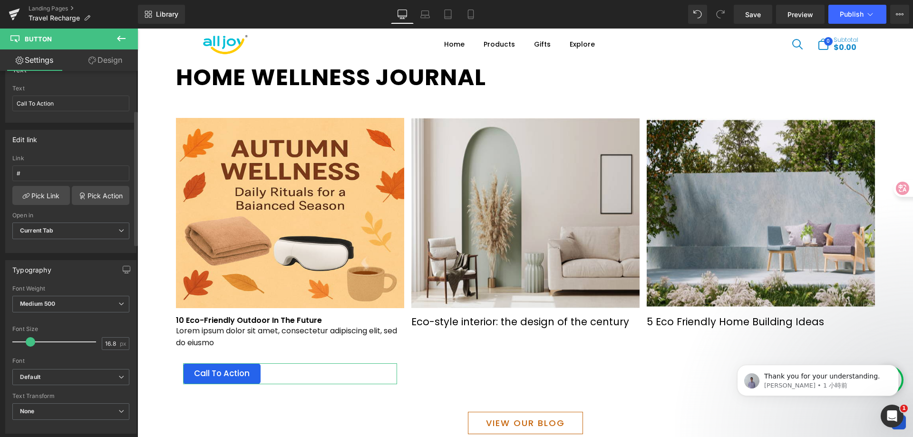
scroll to position [143, 0]
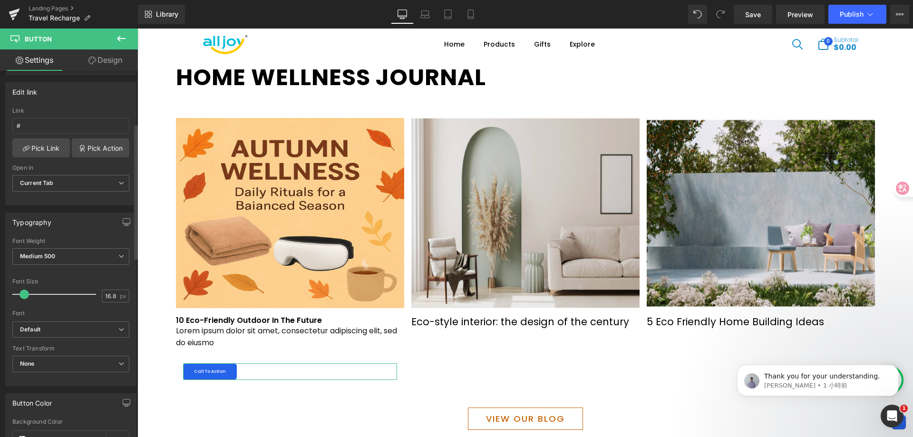
drag, startPoint x: 32, startPoint y: 295, endPoint x: 27, endPoint y: 296, distance: 5.8
click at [27, 296] on span at bounding box center [24, 295] width 10 height 10
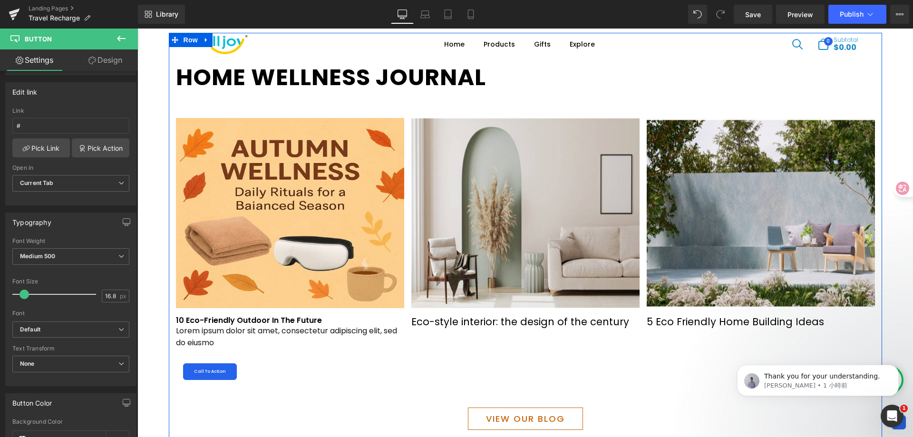
click at [452, 380] on div "Image 10 Eco-Friendly Outdoor In The Future Text Block Lorem ipsum dolor sit am…" at bounding box center [529, 251] width 706 height 267
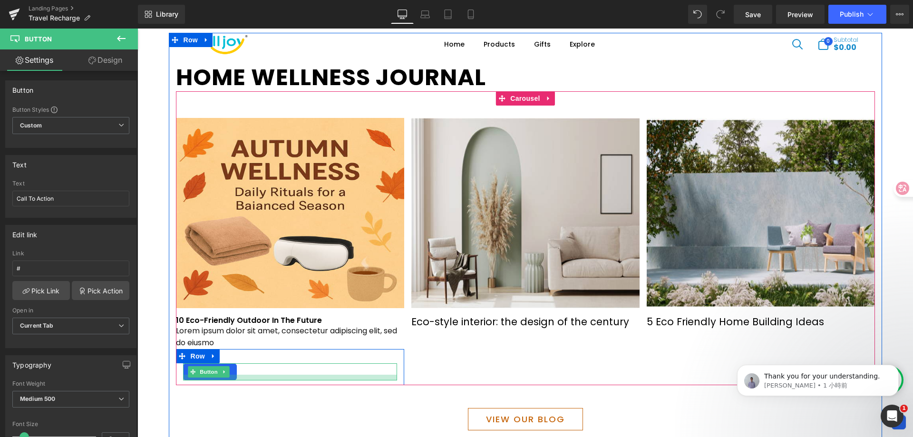
click at [202, 378] on div at bounding box center [290, 378] width 214 height 6
click at [552, 366] on div "Image 10 Eco-Friendly Outdoor In The Future Text Block Lorem ipsum dolor sit am…" at bounding box center [529, 251] width 706 height 267
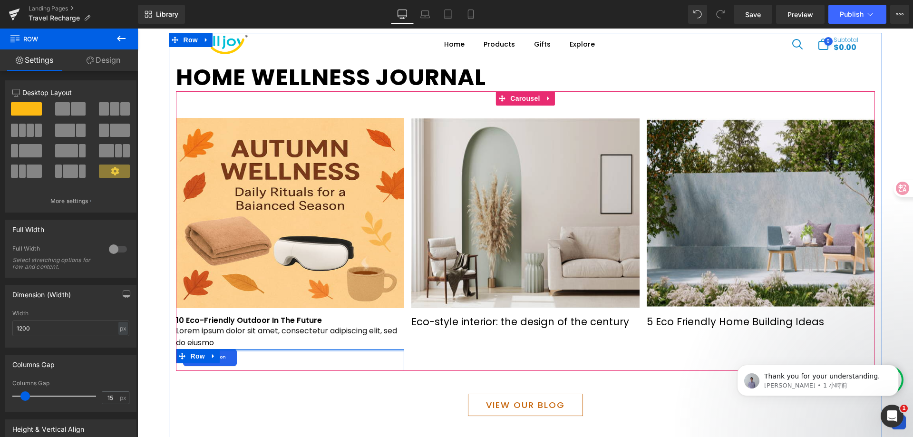
drag, startPoint x: 222, startPoint y: 362, endPoint x: 229, endPoint y: 347, distance: 16.8
click at [229, 347] on div "Image 10 Eco-Friendly Outdoor In The Future Text Block Lorem ipsum dolor sit am…" at bounding box center [290, 244] width 228 height 253
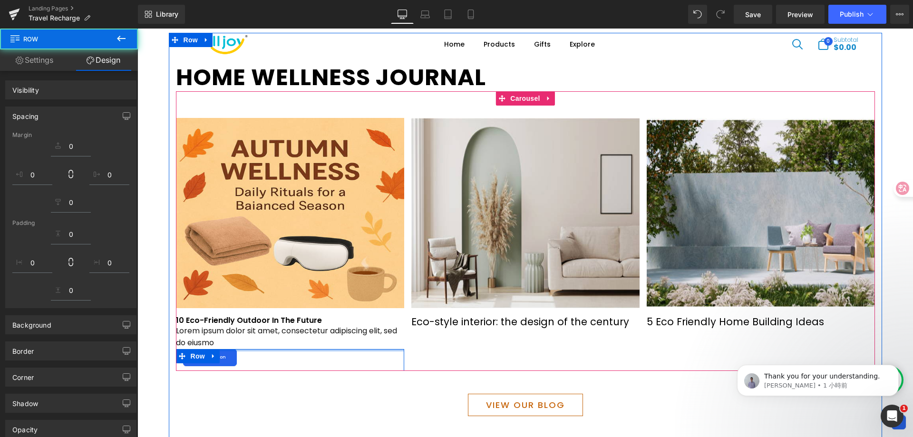
click at [497, 349] on div "Image 10 Eco-Friendly Outdoor In The Future Text Block Lorem ipsum dolor sit am…" at bounding box center [529, 244] width 706 height 253
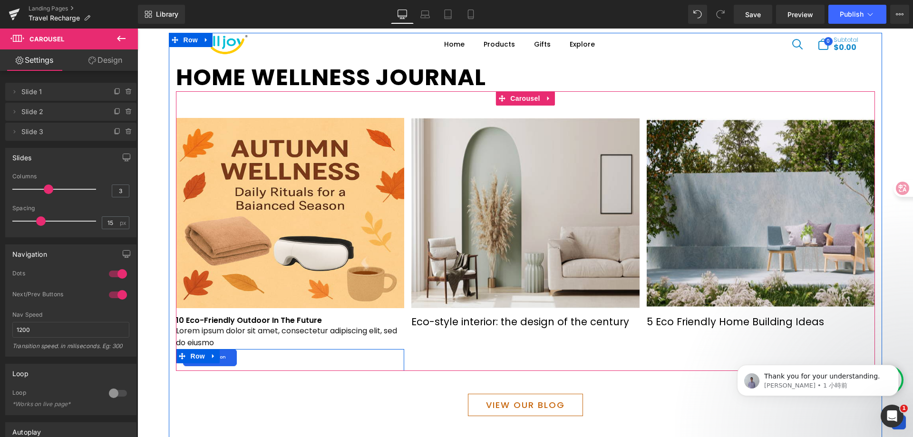
click at [258, 357] on div "Call To Action" at bounding box center [290, 357] width 214 height 17
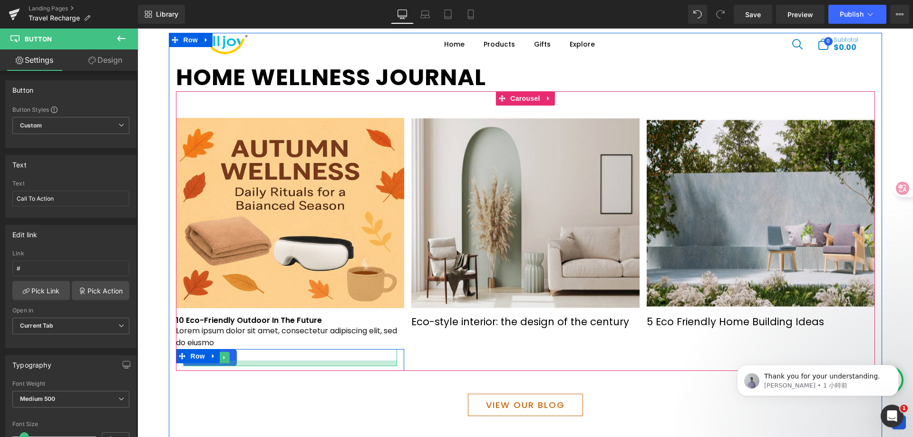
click at [229, 360] on div at bounding box center [290, 363] width 214 height 6
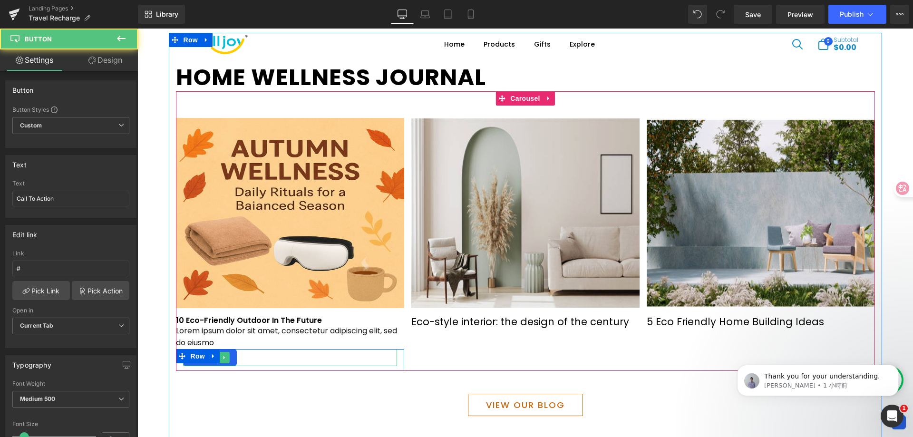
click at [241, 357] on div "Call To Action" at bounding box center [290, 357] width 214 height 17
click at [188, 359] on span "Row" at bounding box center [197, 356] width 19 height 14
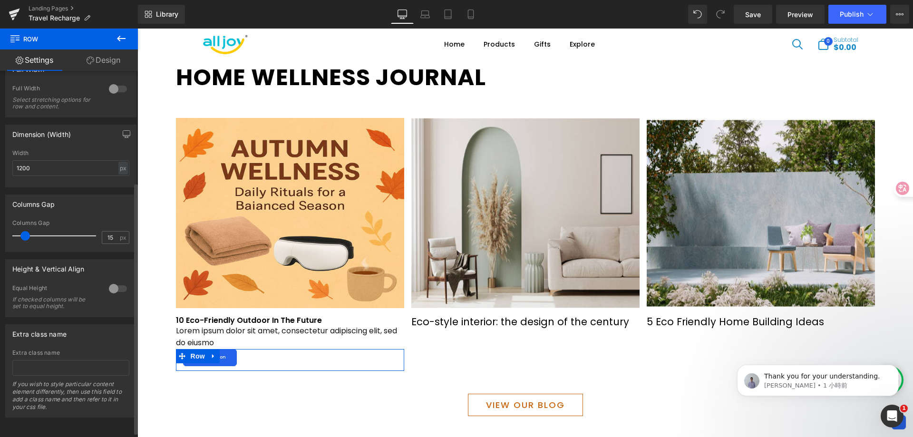
scroll to position [0, 0]
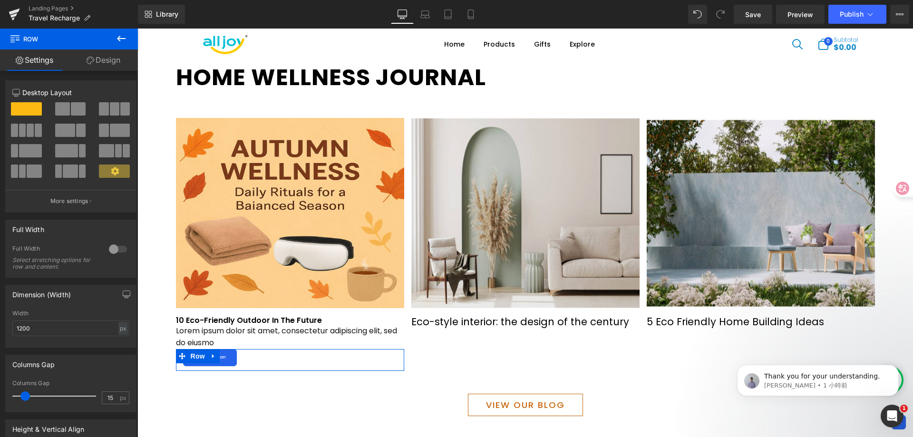
click at [116, 62] on link "Design" at bounding box center [103, 59] width 69 height 21
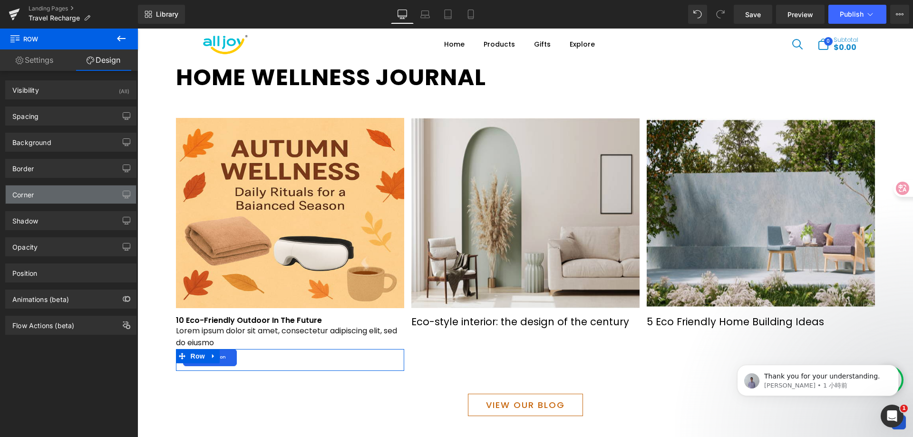
click at [65, 198] on div "Corner" at bounding box center [71, 194] width 130 height 18
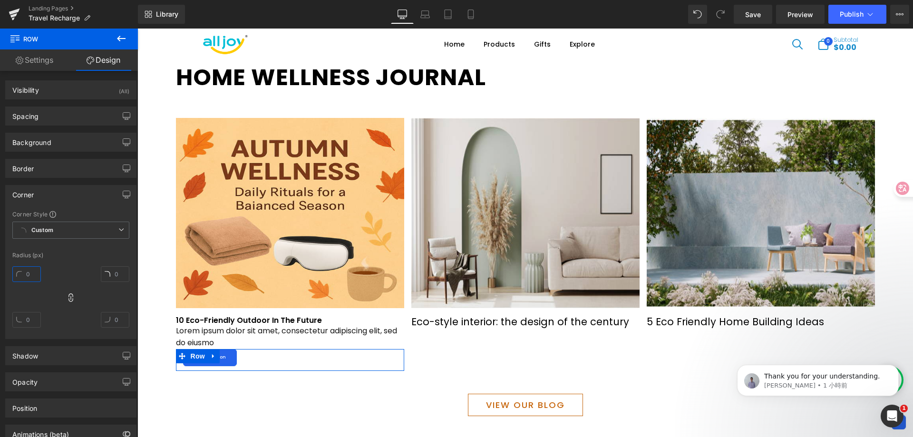
click at [36, 273] on input "text" at bounding box center [26, 274] width 29 height 16
type input "1"
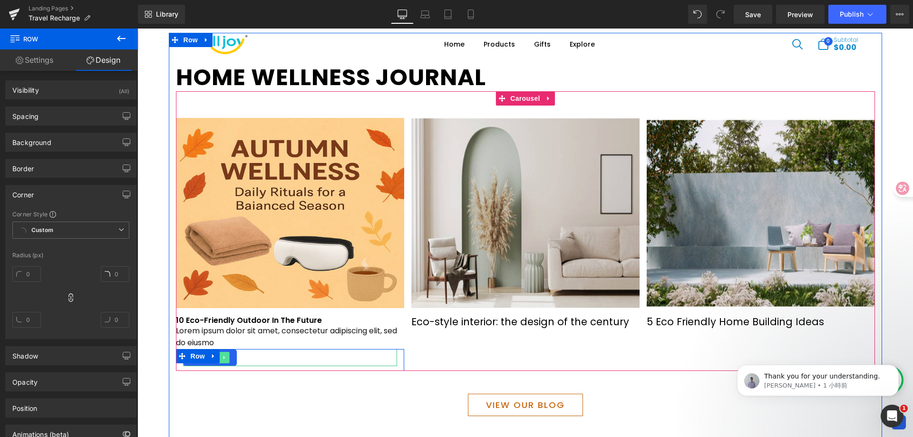
click at [224, 360] on link at bounding box center [224, 357] width 10 height 11
click at [137, 29] on div at bounding box center [137, 29] width 0 height 0
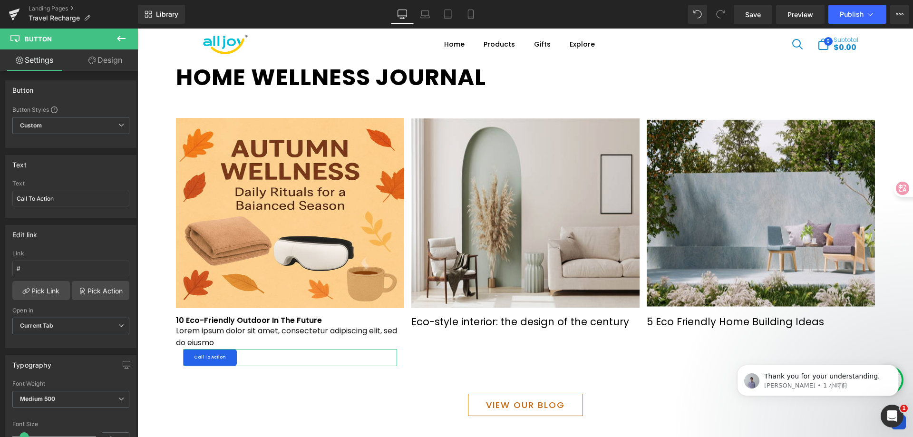
click at [102, 60] on link "Design" at bounding box center [105, 59] width 69 height 21
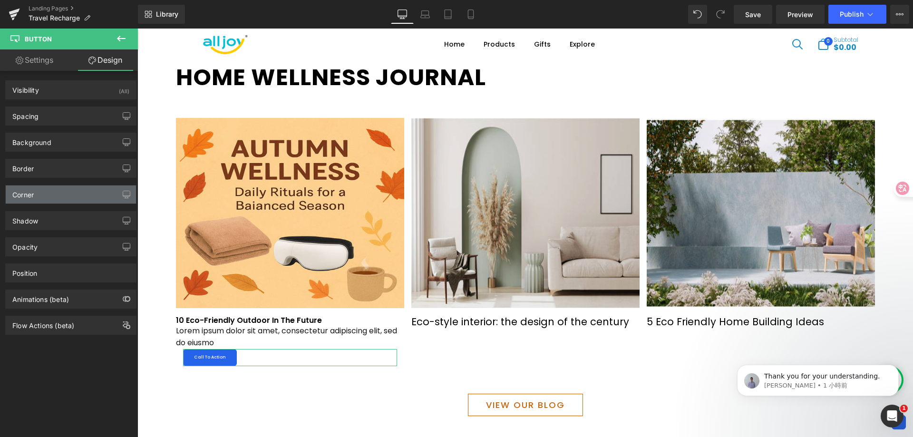
click at [50, 196] on div "Corner" at bounding box center [71, 194] width 130 height 18
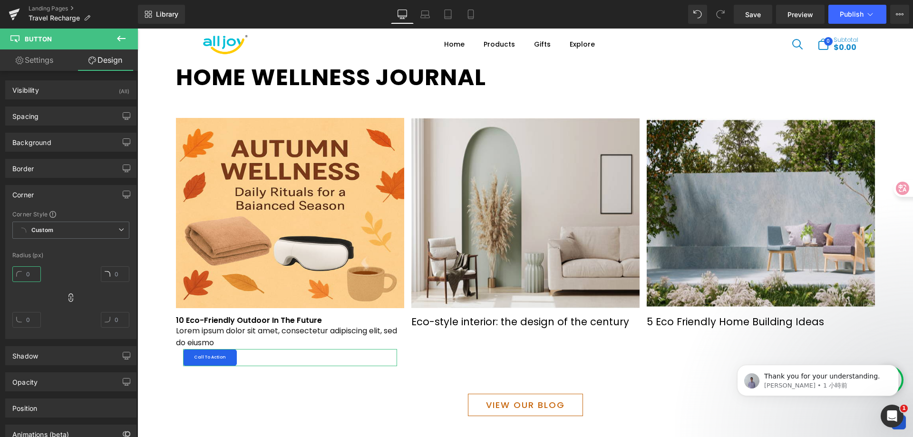
click at [34, 275] on input "text" at bounding box center [26, 274] width 29 height 16
drag, startPoint x: 34, startPoint y: 275, endPoint x: 28, endPoint y: 275, distance: 5.7
click at [28, 275] on input "15" at bounding box center [26, 274] width 29 height 16
type input "120"
click at [41, 274] on div "120" at bounding box center [70, 301] width 117 height 76
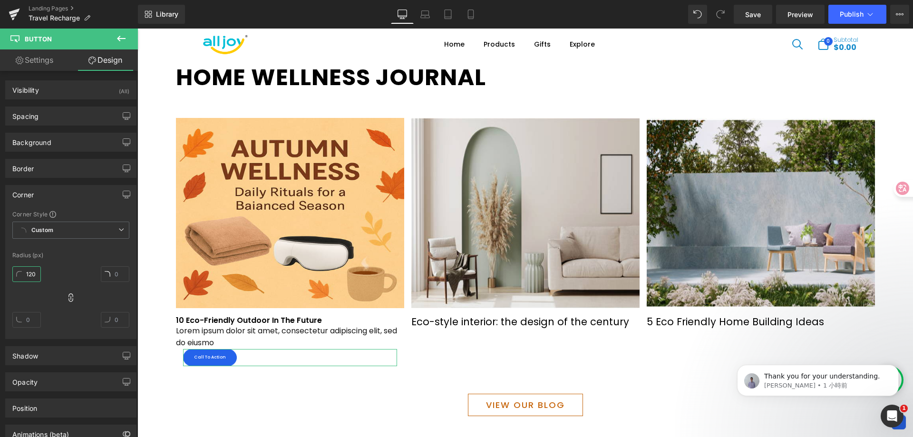
click at [38, 273] on input "120" at bounding box center [26, 274] width 29 height 16
click at [37, 273] on input "120" at bounding box center [26, 274] width 29 height 16
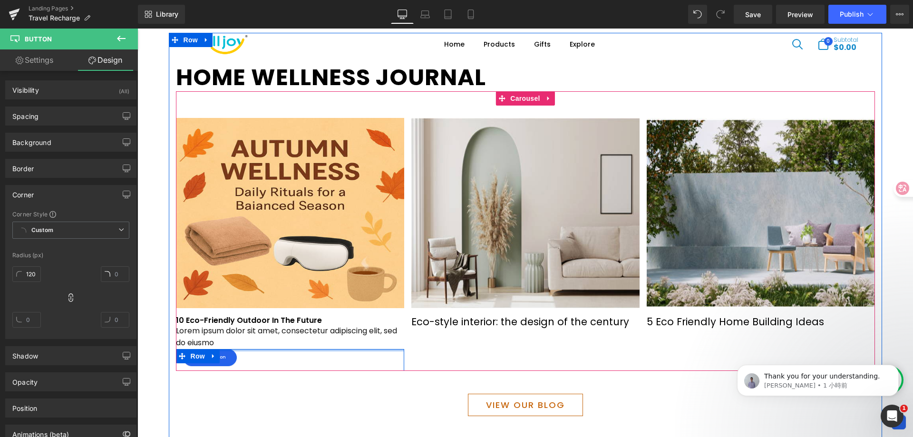
drag, startPoint x: 271, startPoint y: 349, endPoint x: 428, endPoint y: 350, distance: 157.4
click at [262, 351] on div at bounding box center [290, 350] width 228 height 2
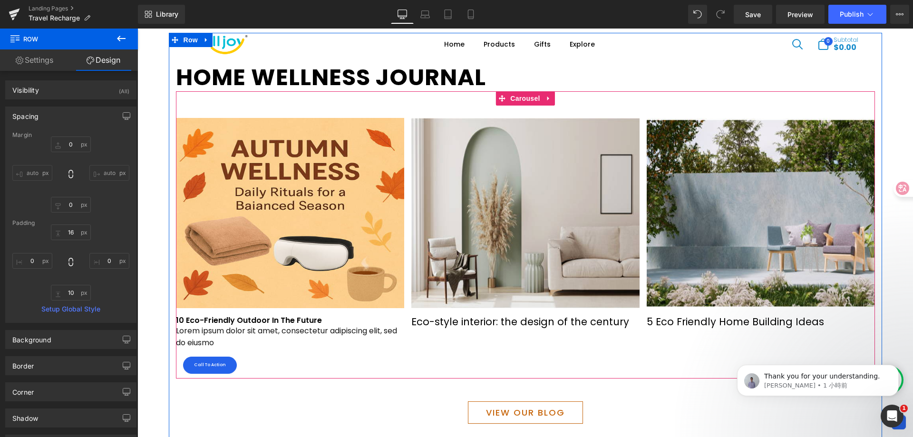
click at [523, 354] on div "Image 10 Eco-Friendly Outdoor In The Future Text Block Lorem ipsum dolor sit am…" at bounding box center [529, 248] width 706 height 261
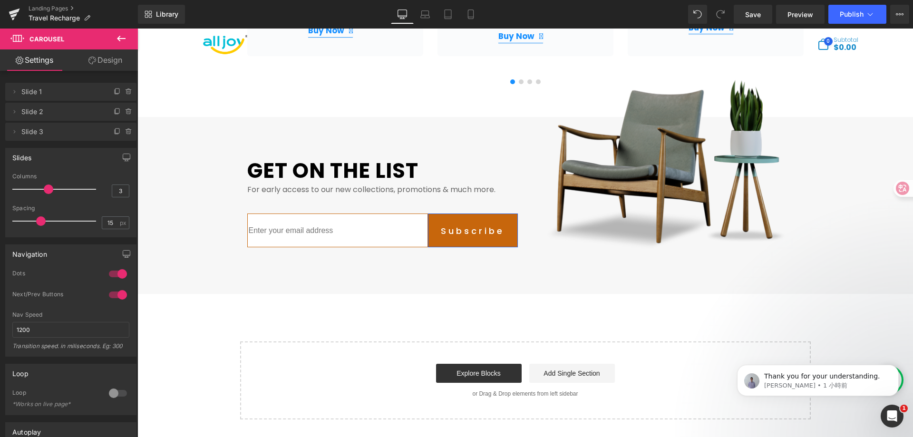
scroll to position [1855, 0]
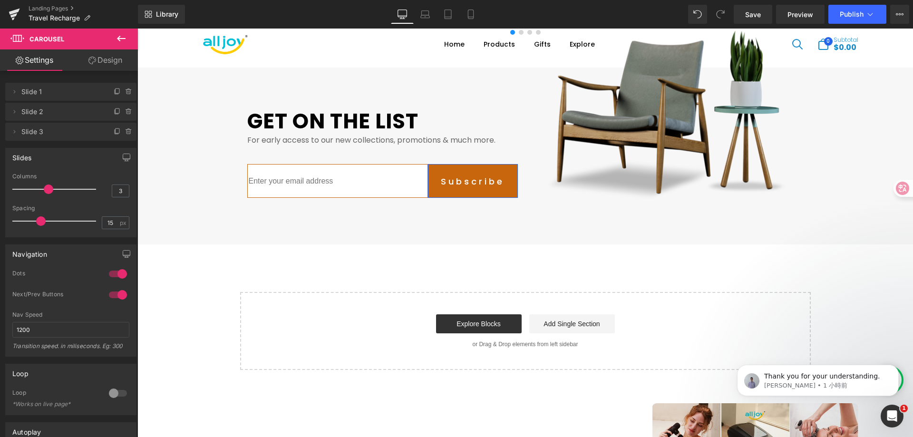
click at [660, 92] on img at bounding box center [668, 111] width 271 height 186
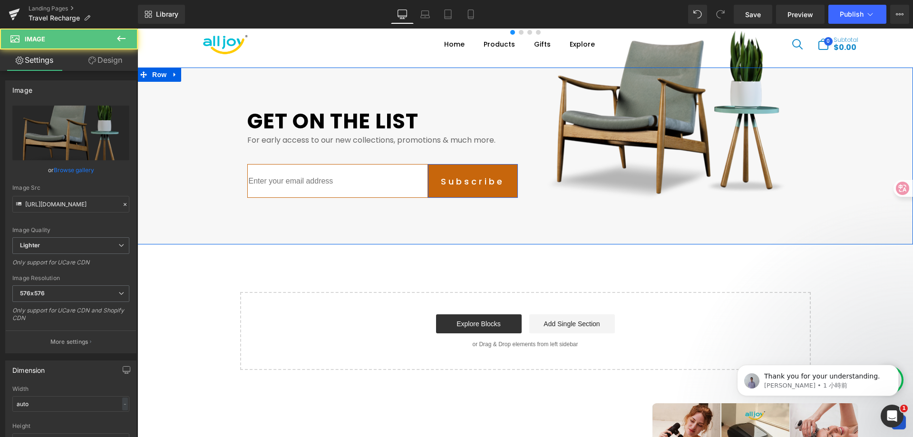
scroll to position [1712, 0]
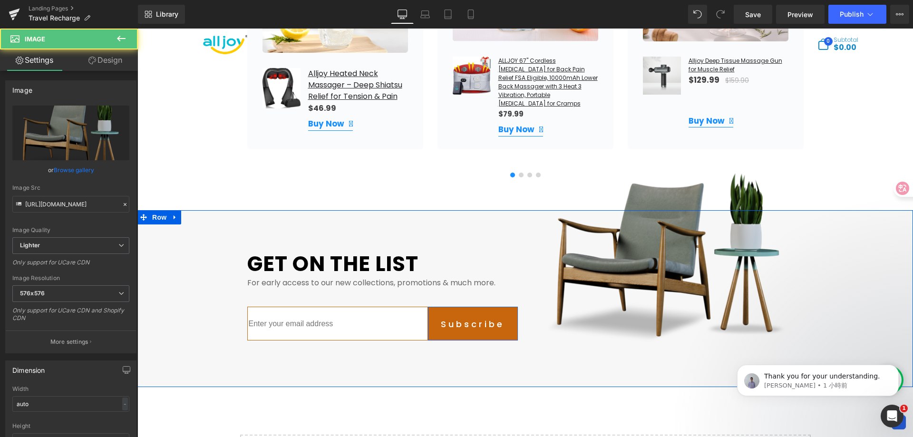
click at [675, 181] on img at bounding box center [668, 253] width 271 height 186
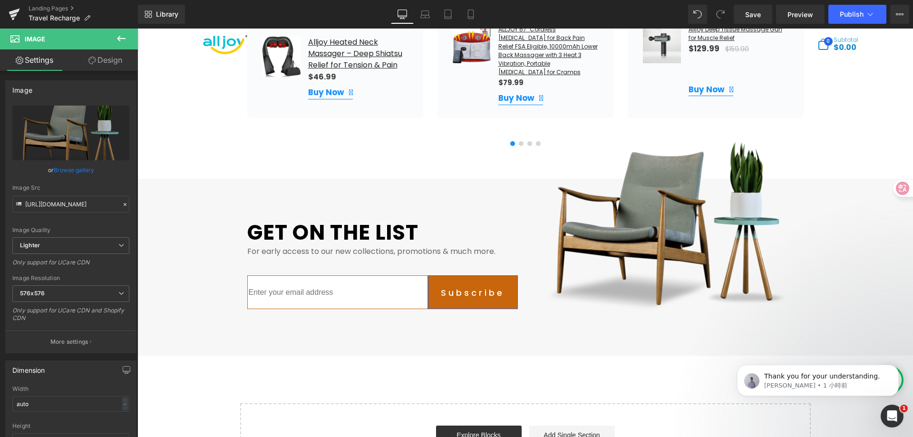
scroll to position [1717, 0]
